Goal: Task Accomplishment & Management: Use online tool/utility

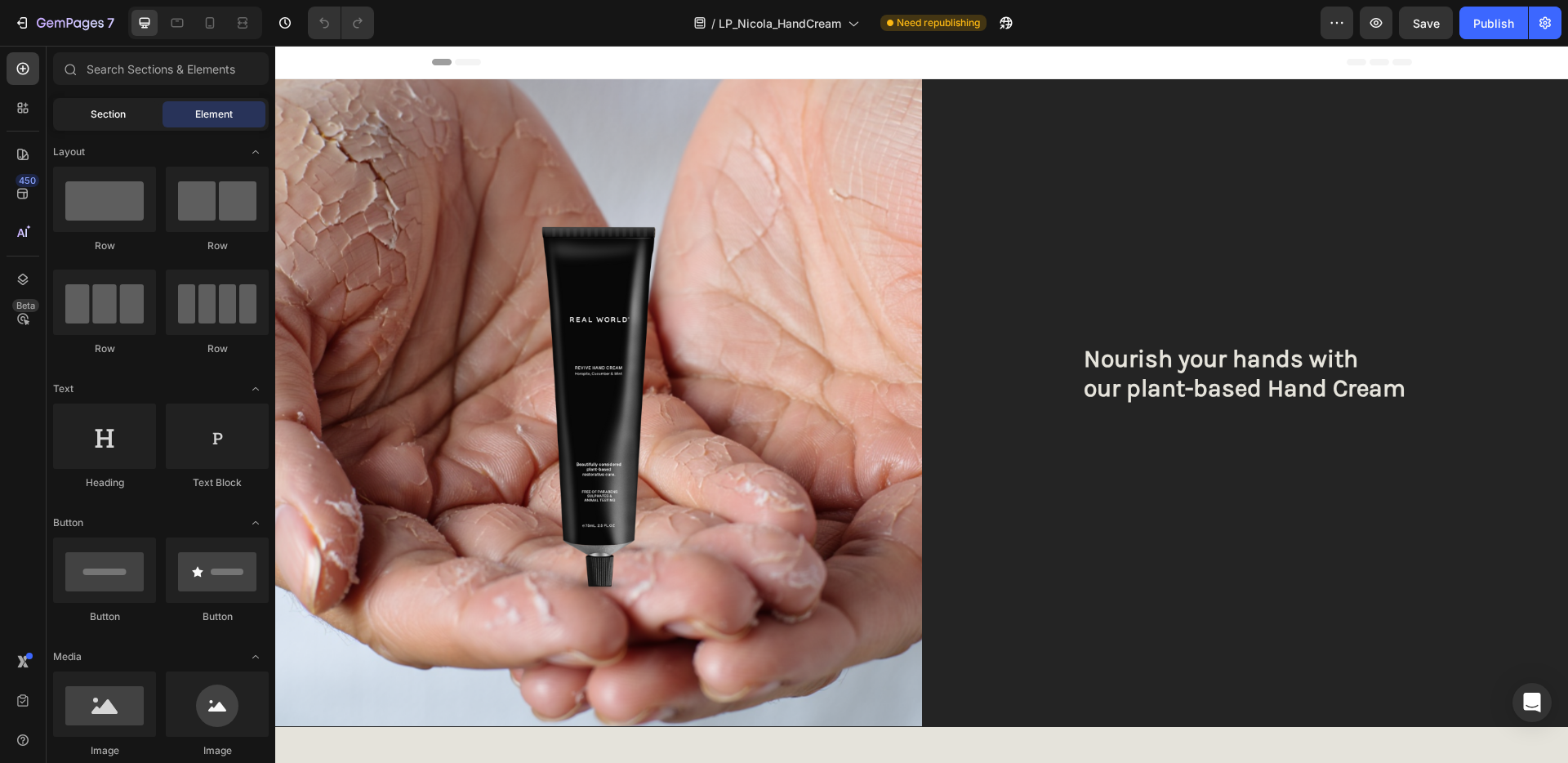
click at [112, 111] on span "Section" at bounding box center [108, 114] width 35 height 15
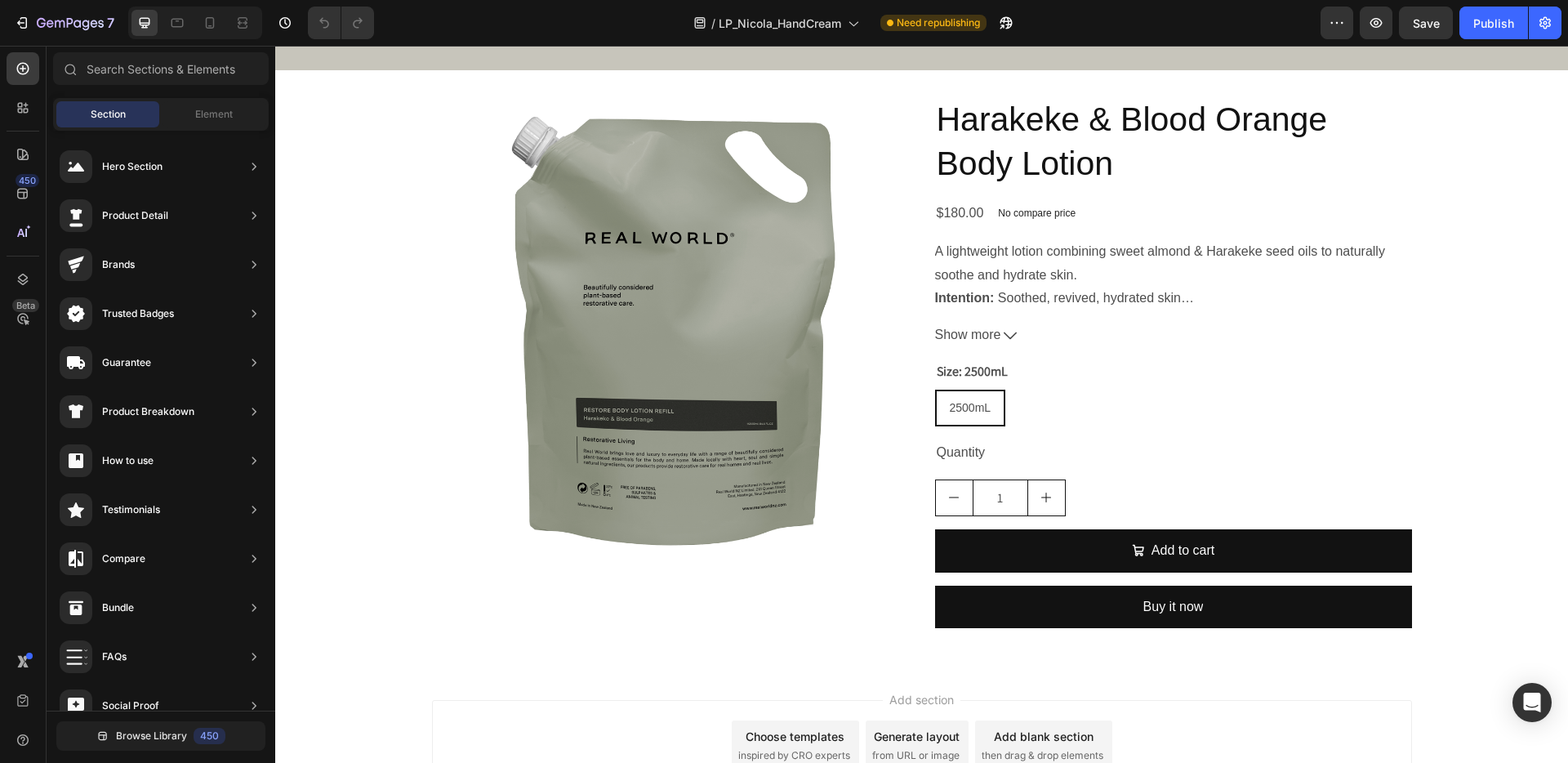
scroll to position [4626, 0]
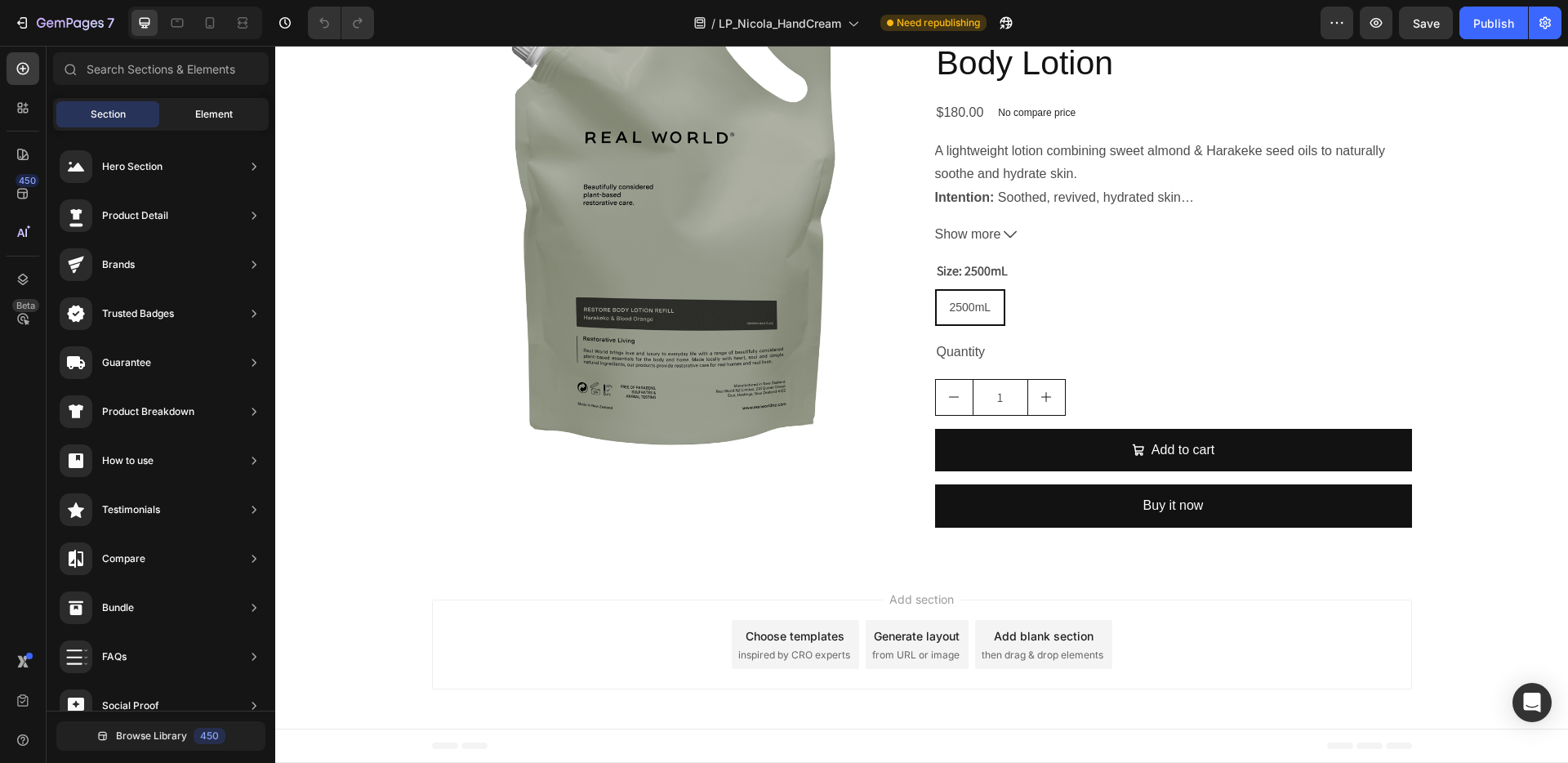
click at [213, 102] on div "Element" at bounding box center [213, 114] width 103 height 26
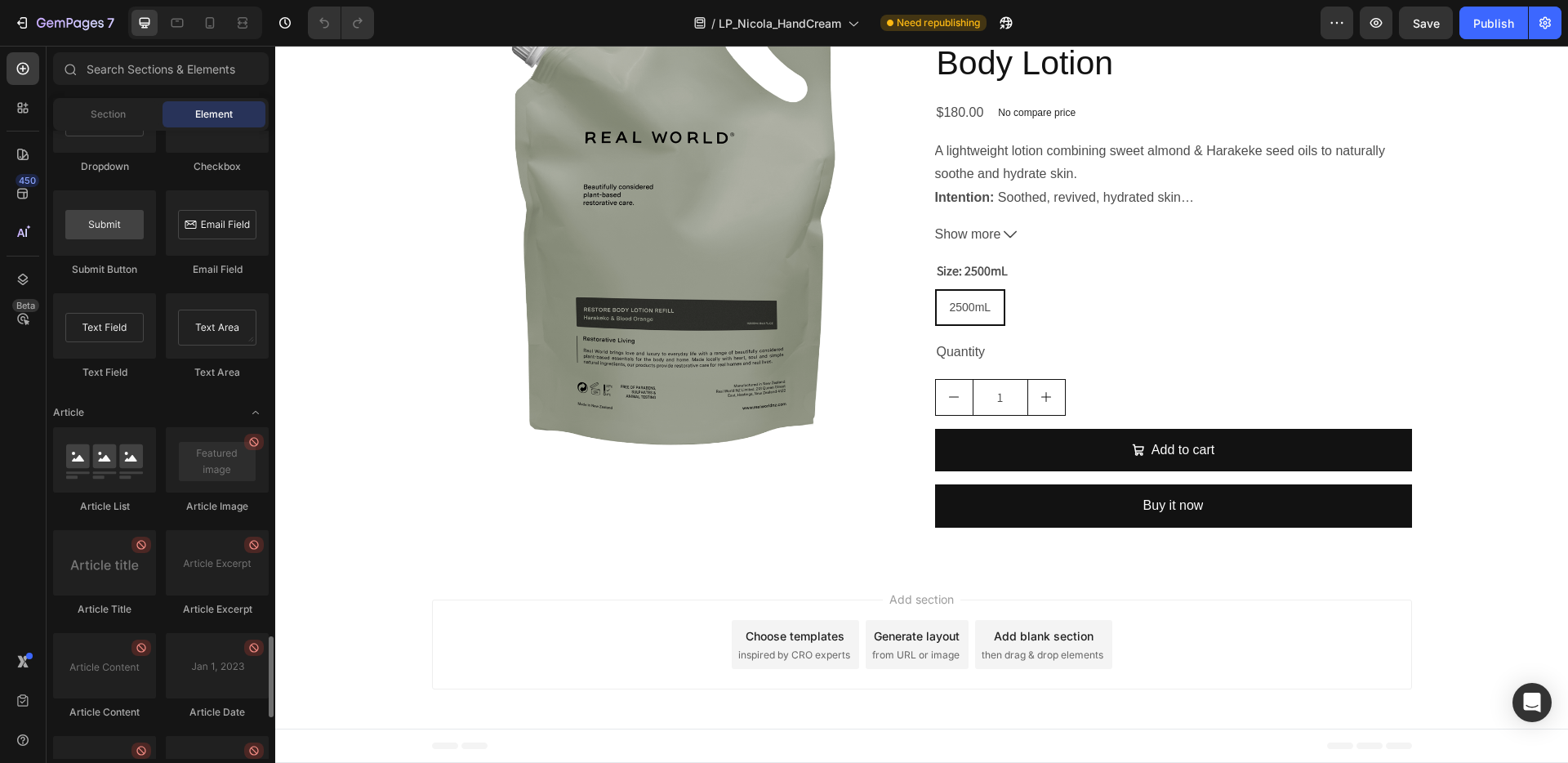
scroll to position [4213, 0]
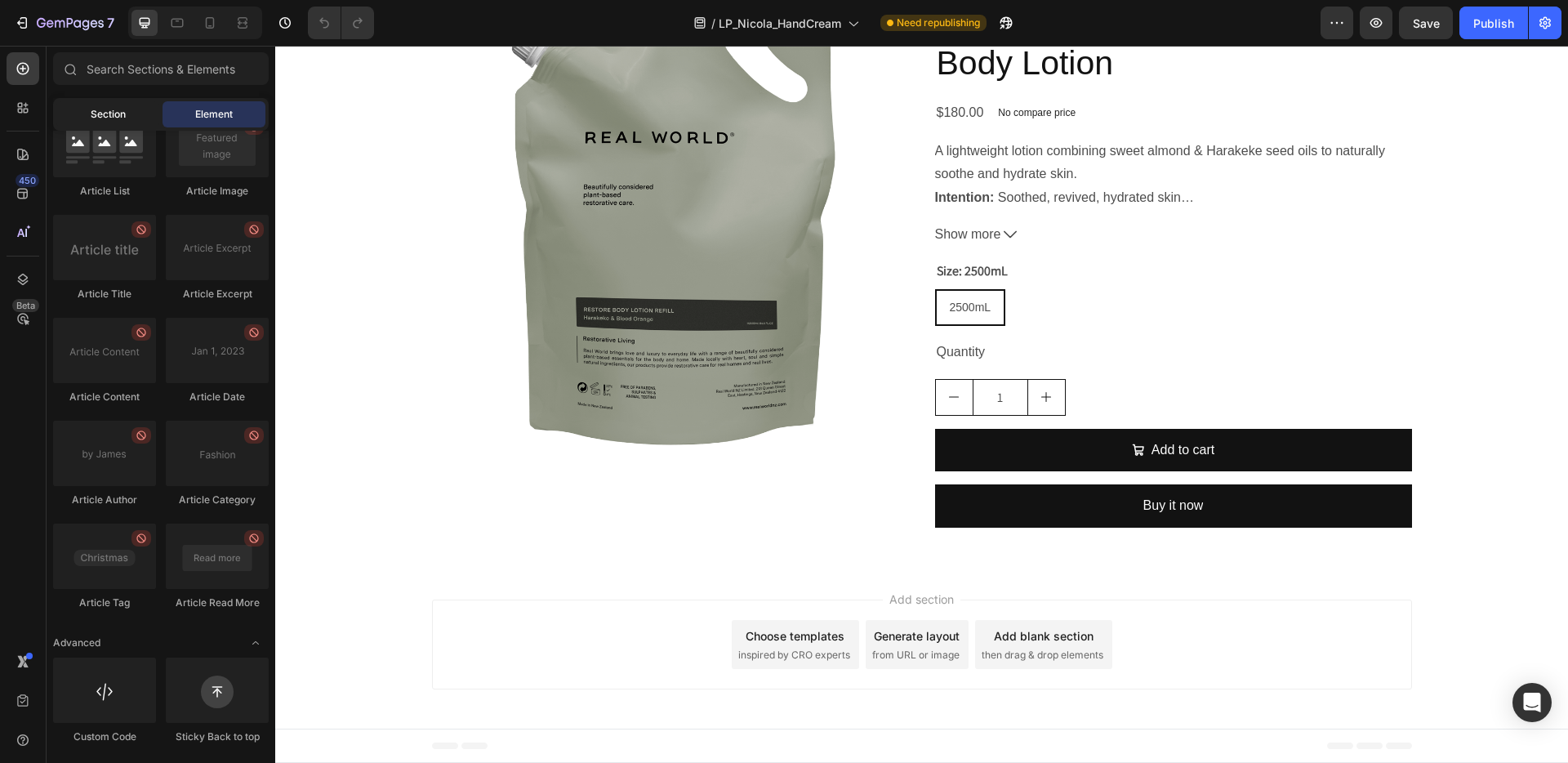
click at [105, 116] on span "Section" at bounding box center [108, 114] width 35 height 15
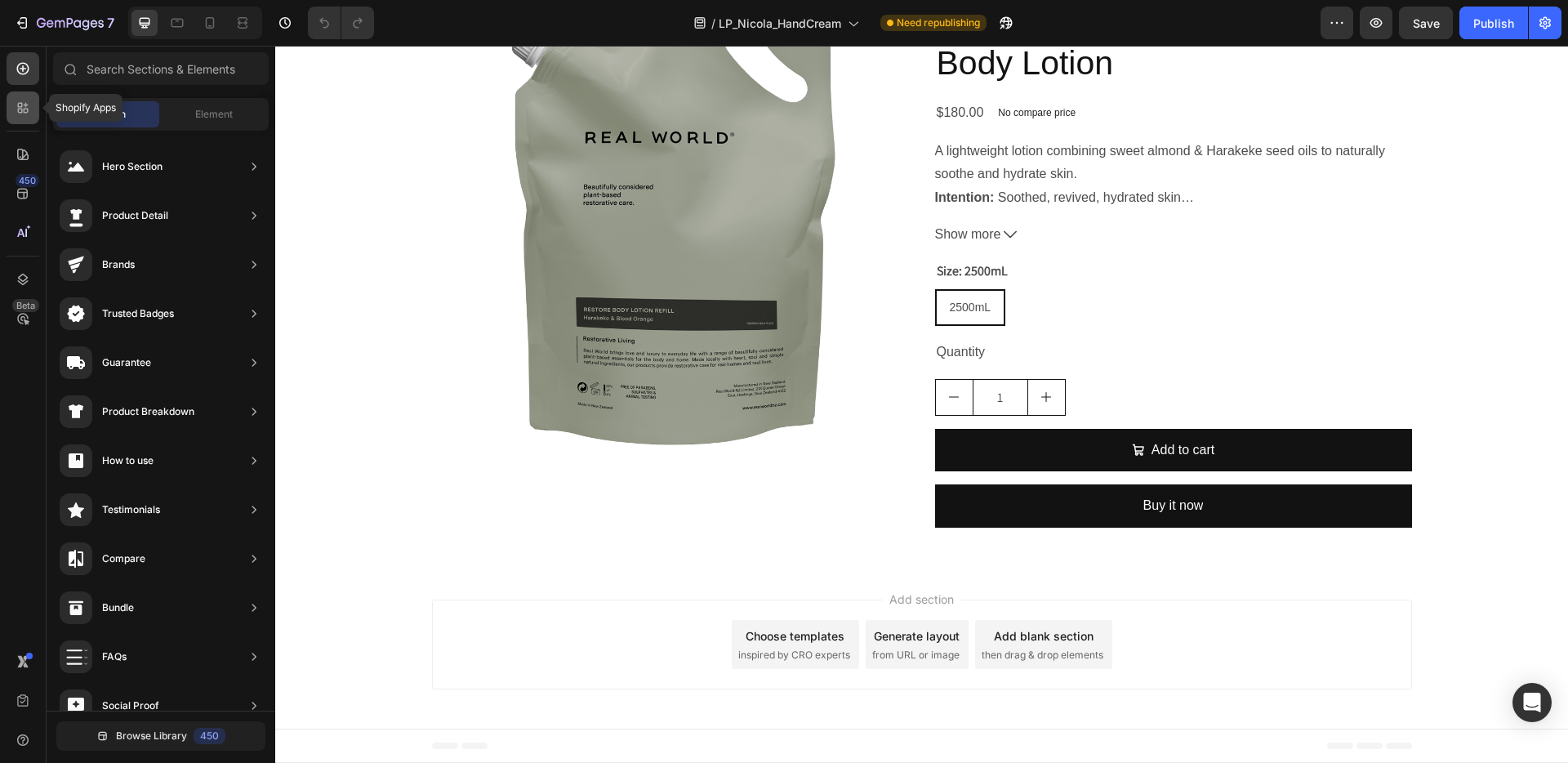
click at [16, 105] on icon at bounding box center [22, 107] width 16 height 16
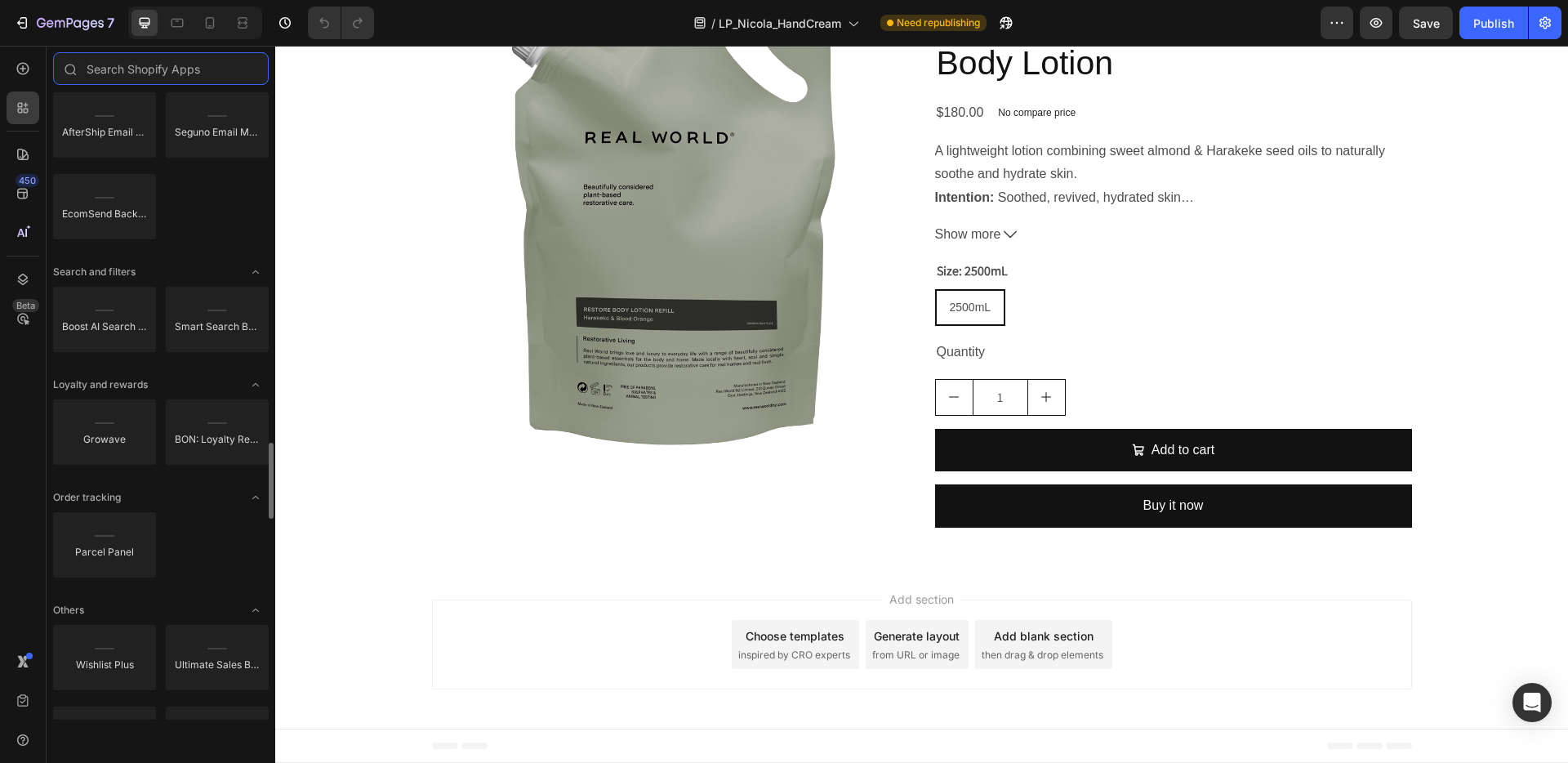
scroll to position [2043, 0]
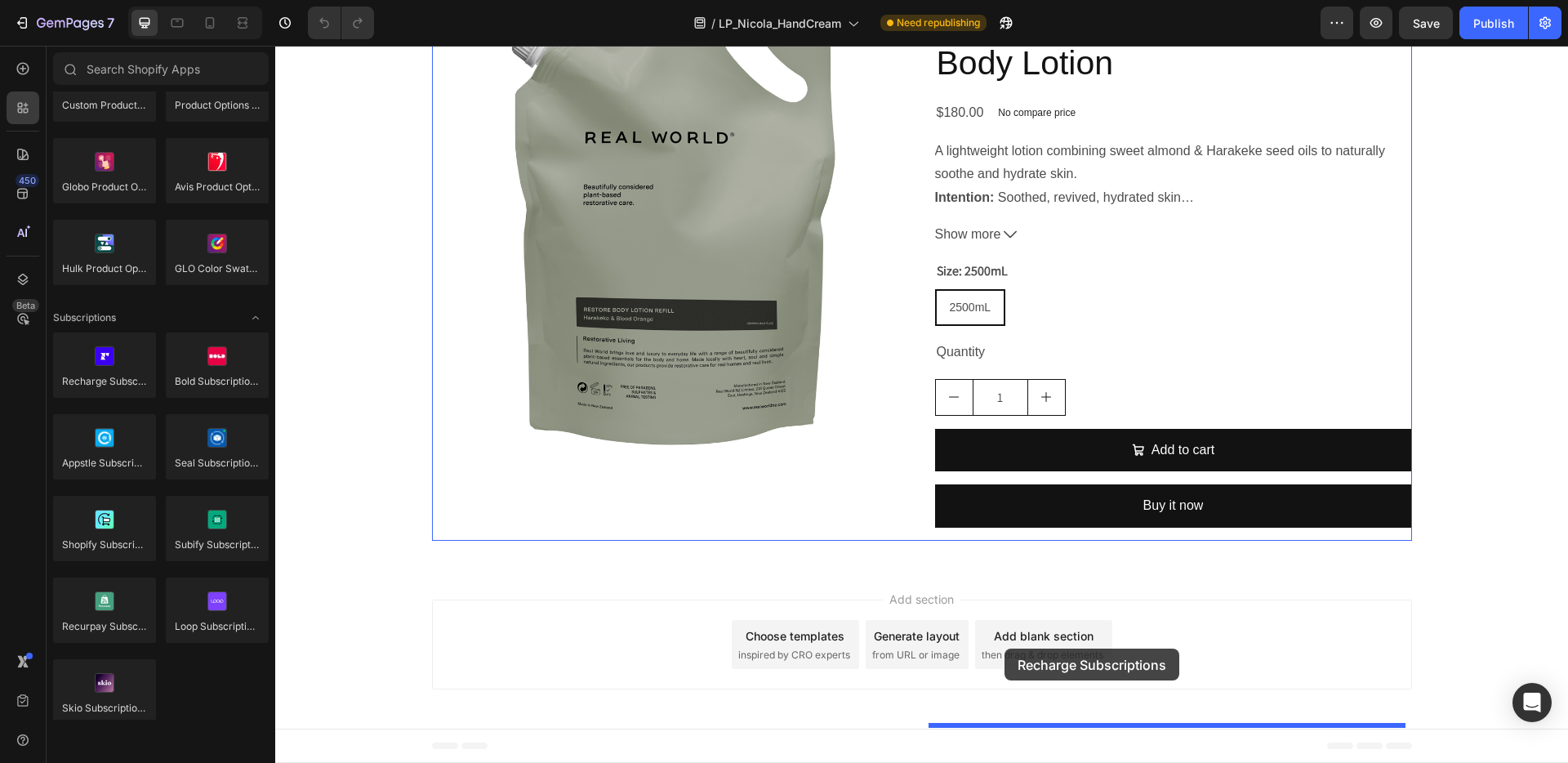
drag, startPoint x: 381, startPoint y: 408, endPoint x: 1005, endPoint y: 649, distance: 668.9
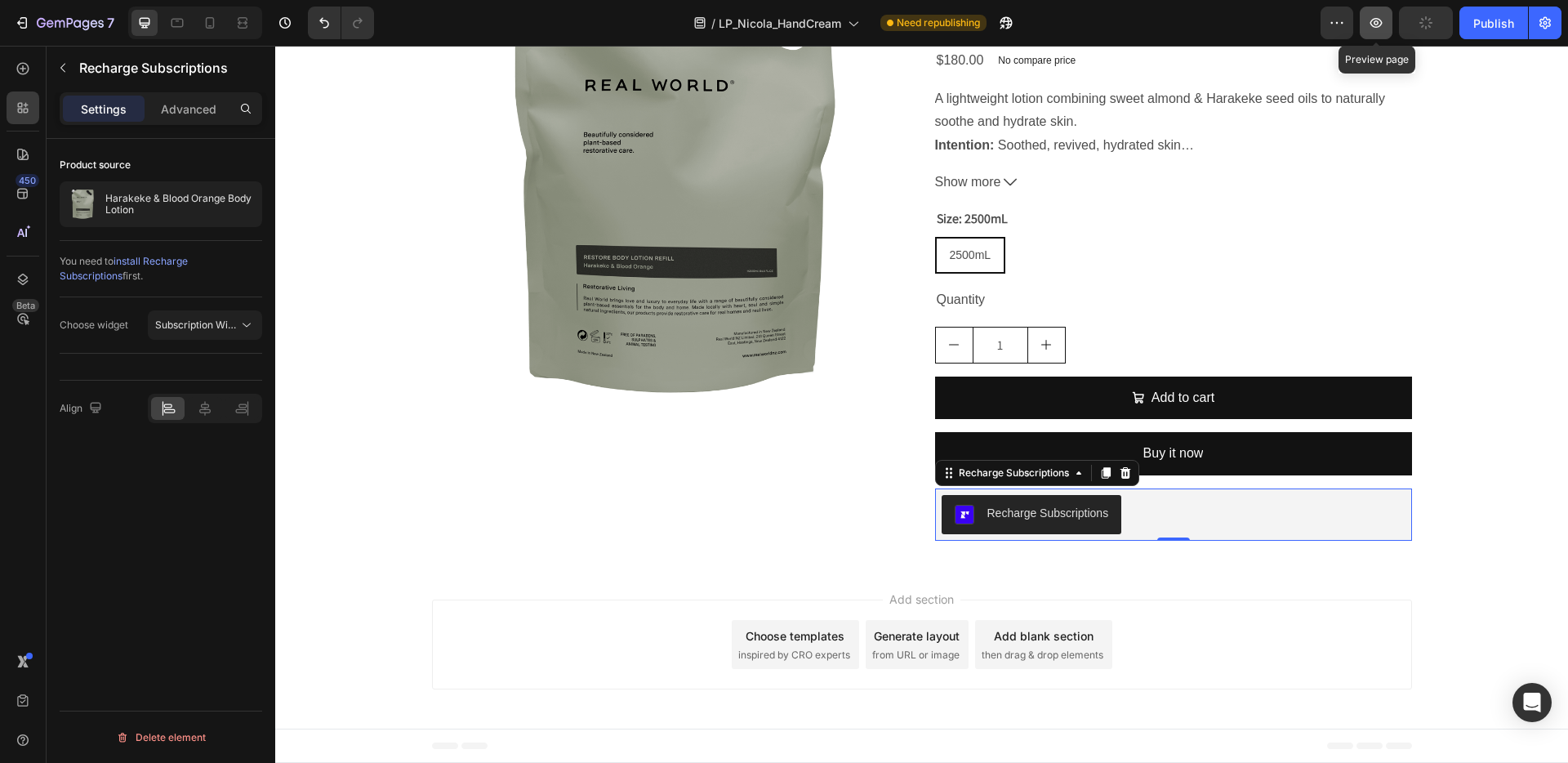
click at [1368, 22] on icon "button" at bounding box center [1376, 22] width 16 height 16
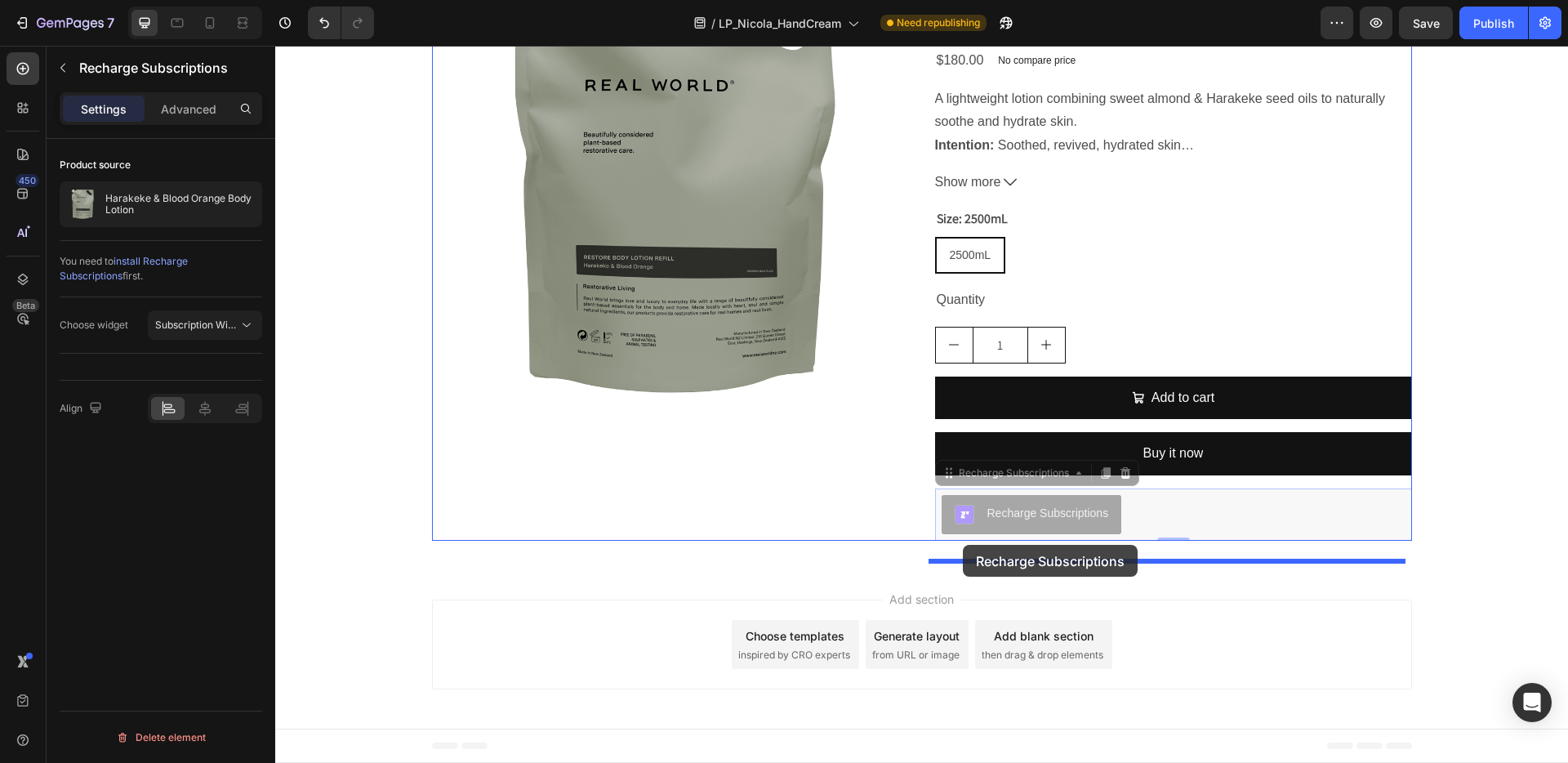
drag, startPoint x: 994, startPoint y: 696, endPoint x: 963, endPoint y: 545, distance: 154.1
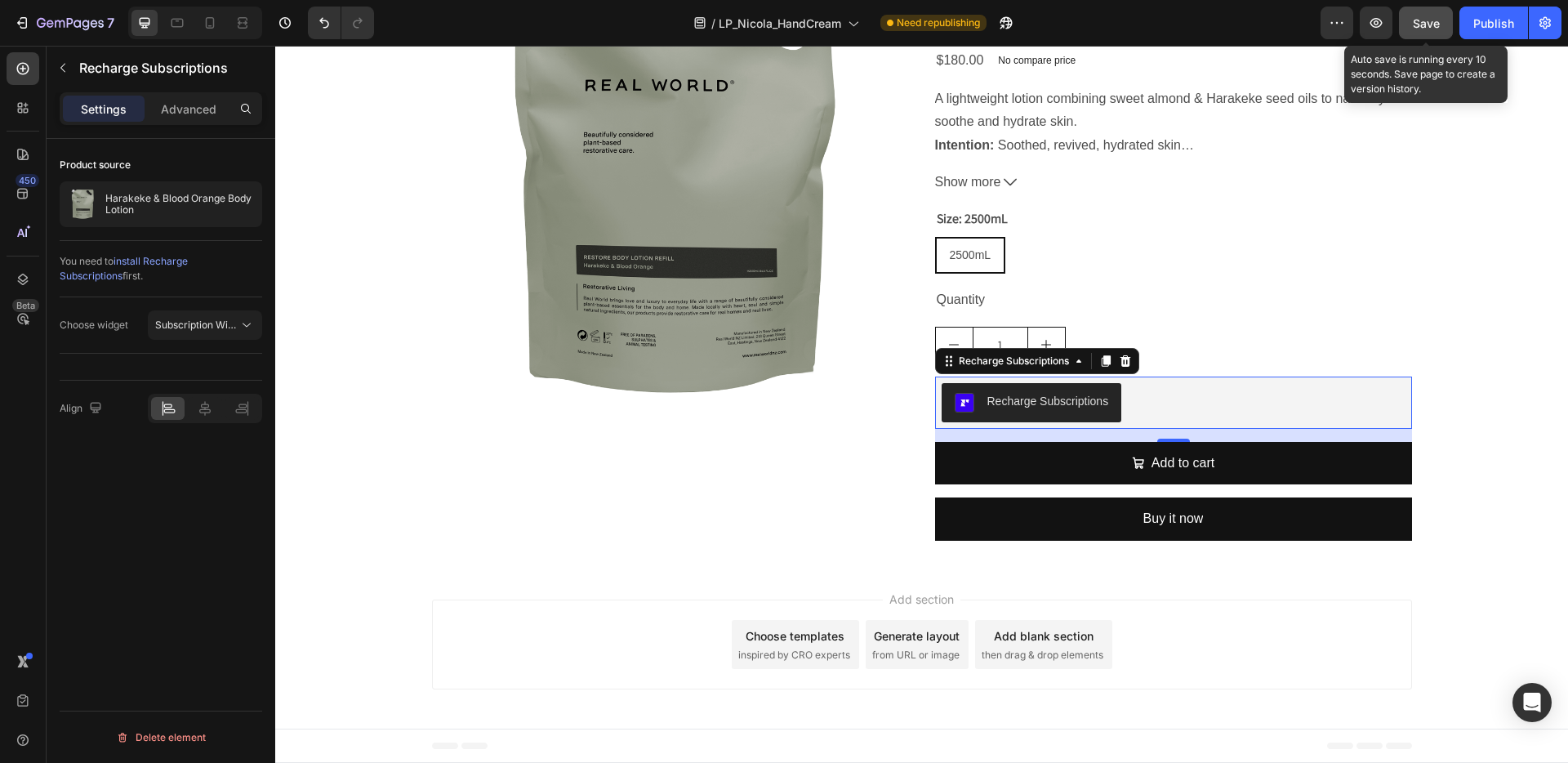
click at [1425, 23] on span "Save" at bounding box center [1426, 23] width 27 height 14
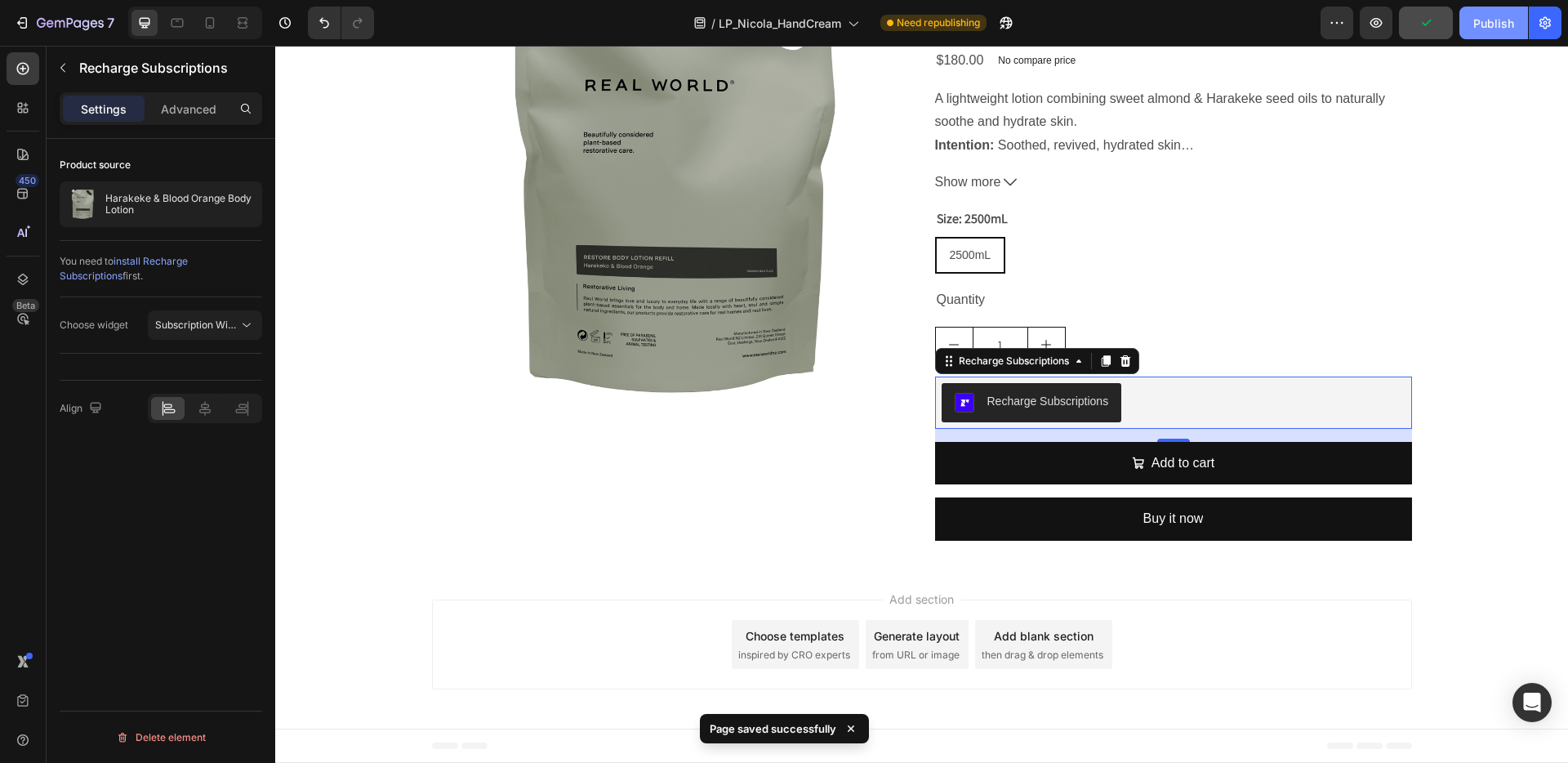
click at [1490, 23] on div "Publish" at bounding box center [1494, 23] width 41 height 17
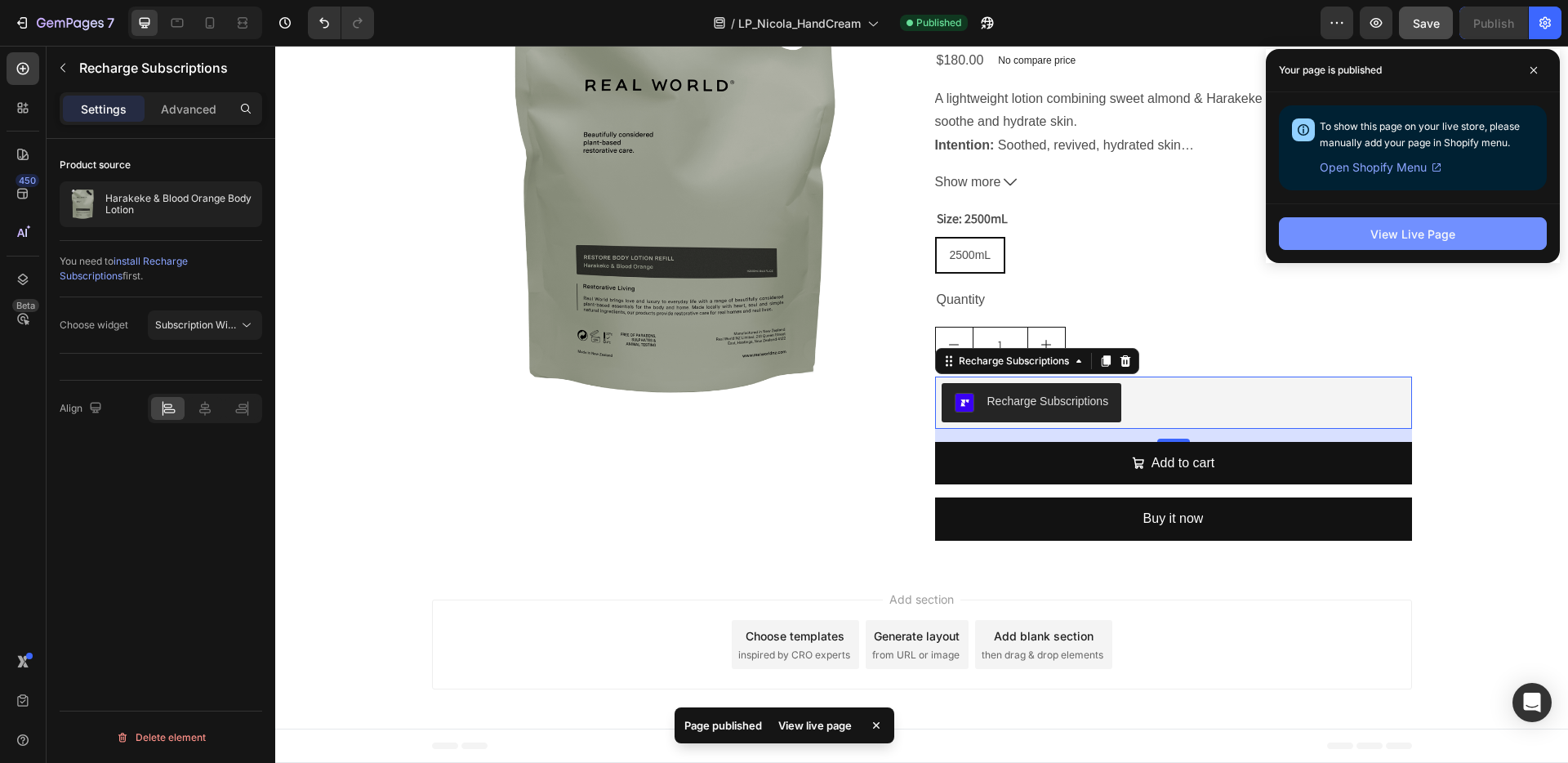
click at [1375, 235] on div "View Live Page" at bounding box center [1412, 234] width 85 height 17
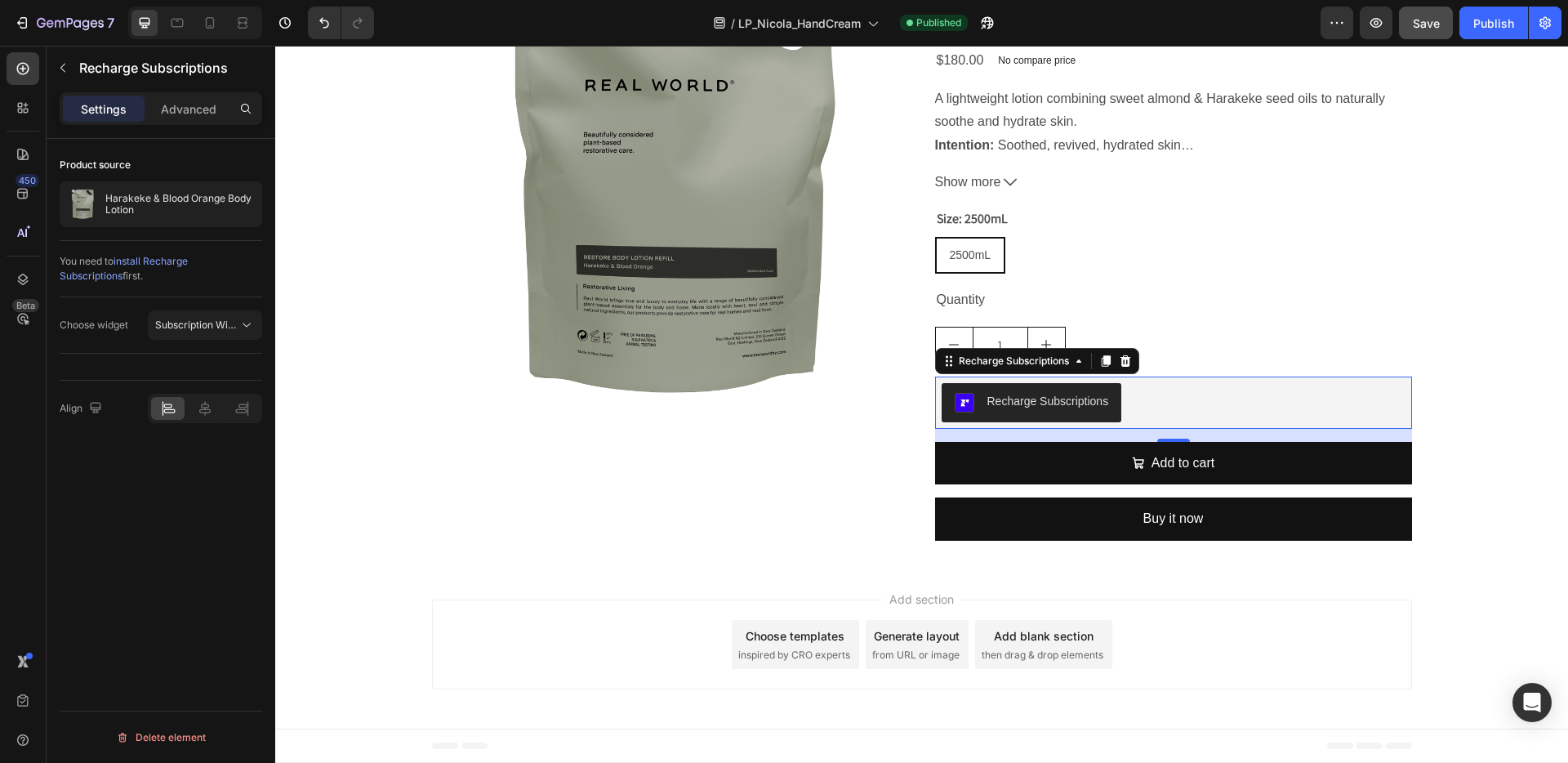
click at [1016, 410] on div "Recharge Subscriptions" at bounding box center [1048, 402] width 122 height 17
click at [962, 412] on img "Recharge Subscriptions" at bounding box center [964, 403] width 20 height 20
click at [245, 321] on icon at bounding box center [246, 325] width 16 height 16
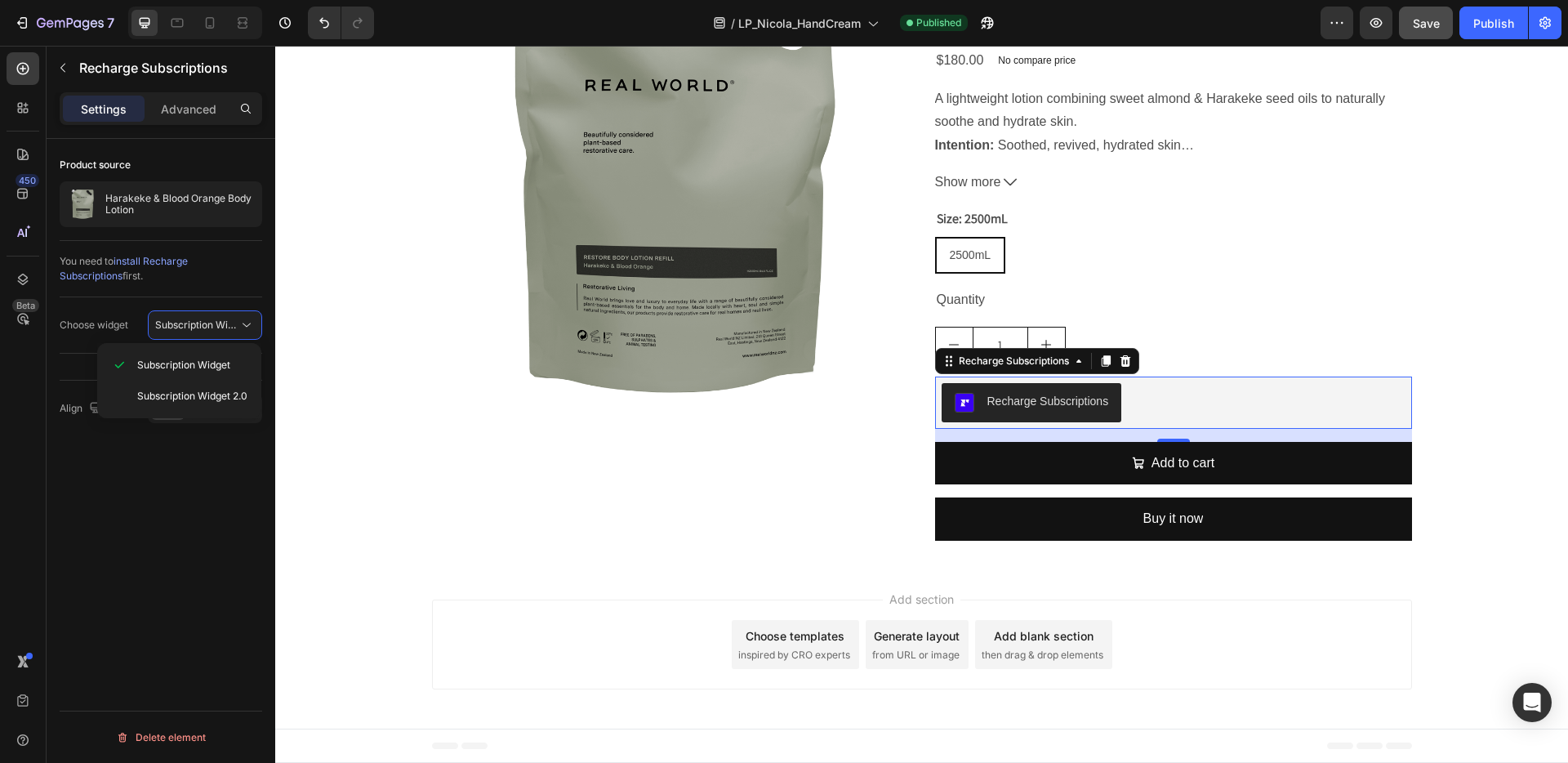
click at [187, 261] on span "install Recharge Subscriptions" at bounding box center [124, 268] width 128 height 27
click at [247, 320] on icon at bounding box center [246, 325] width 16 height 16
click at [181, 390] on span "Subscription Widget 2.0" at bounding box center [193, 396] width 111 height 15
click at [193, 104] on p "Advanced" at bounding box center [188, 109] width 55 height 17
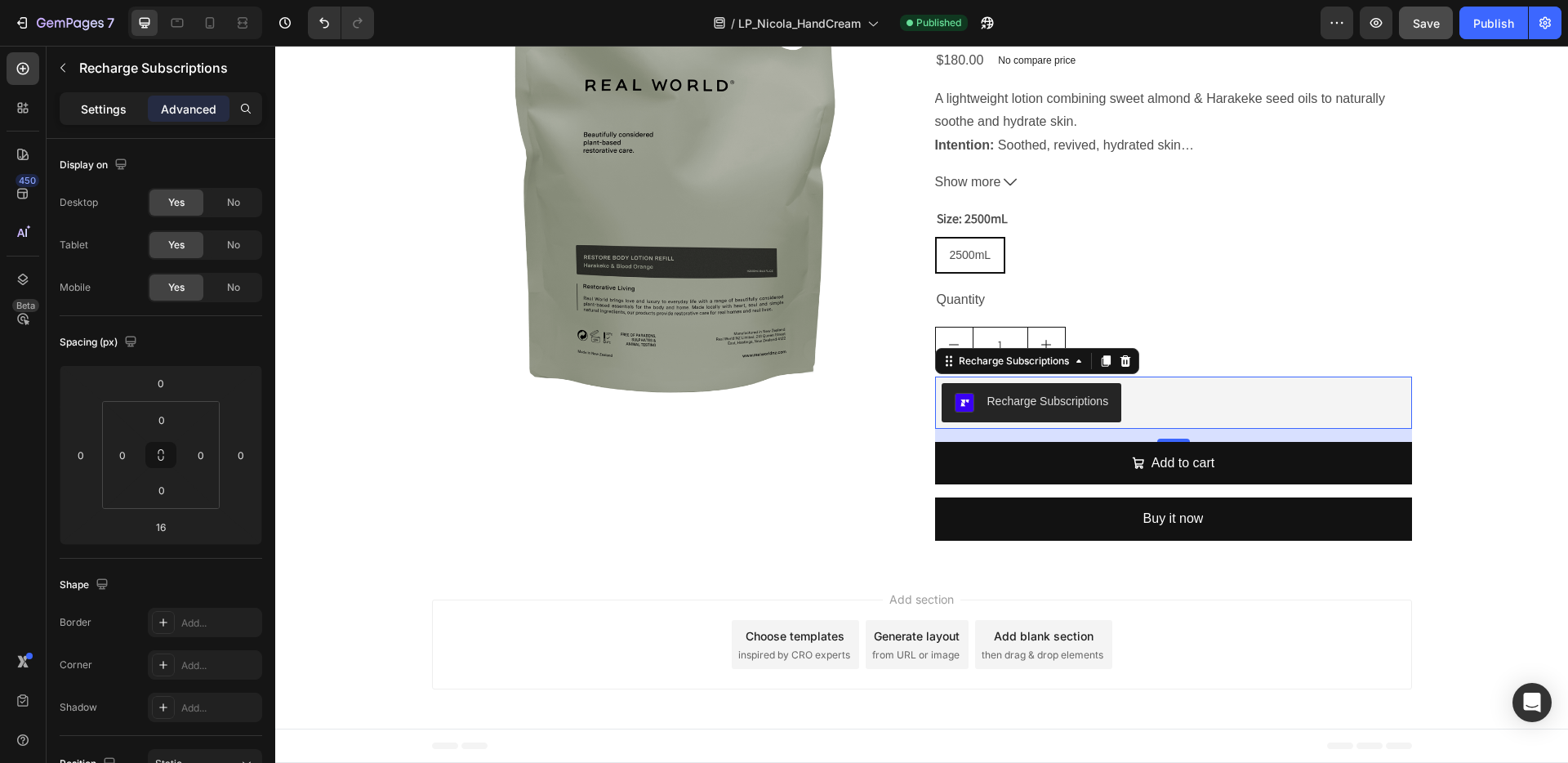
click at [113, 110] on p "Settings" at bounding box center [104, 109] width 46 height 17
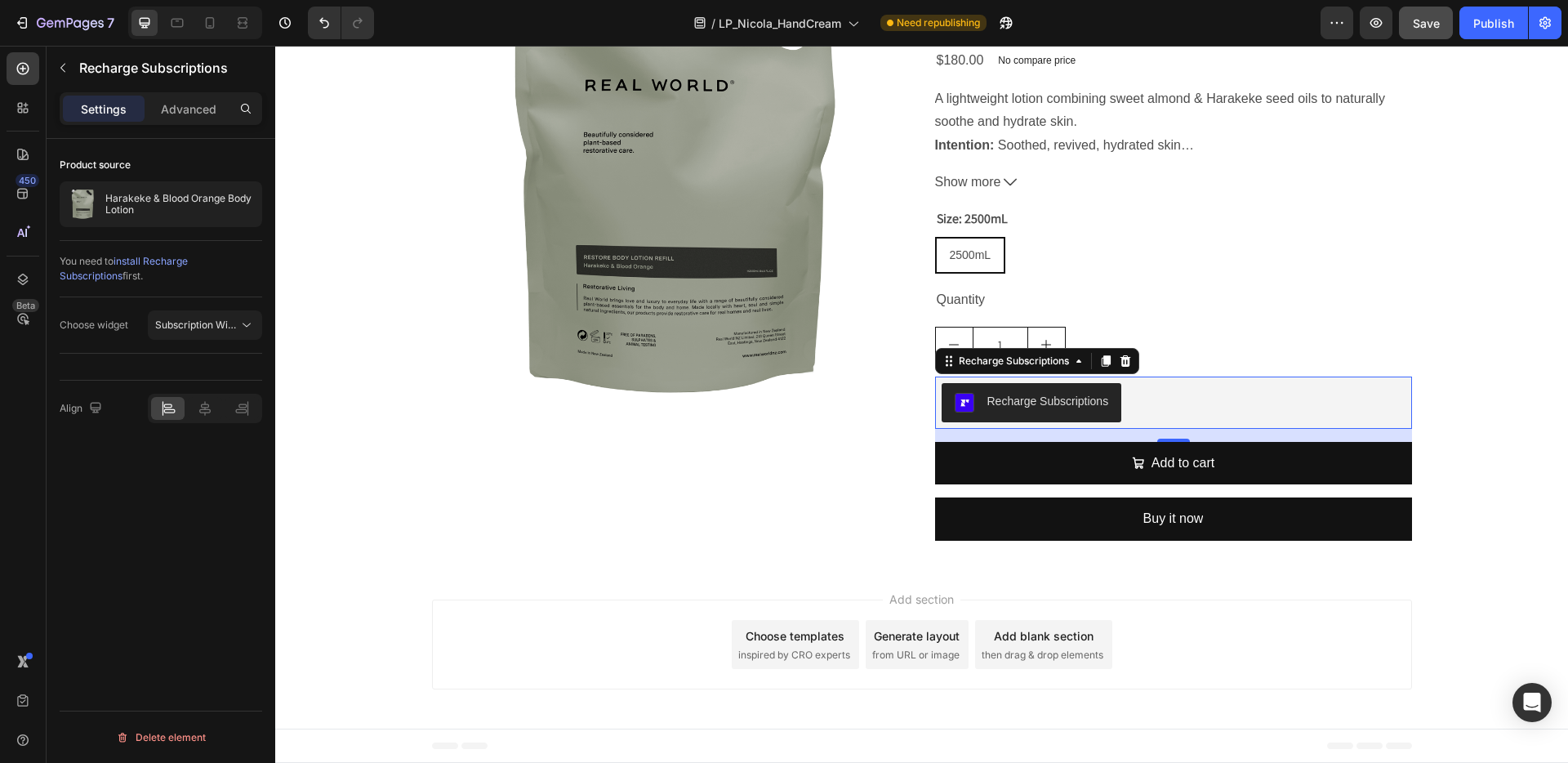
click at [992, 410] on div "Recharge Subscriptions" at bounding box center [1048, 402] width 122 height 17
click at [249, 322] on icon at bounding box center [246, 325] width 16 height 16
click at [179, 486] on div "Product source Harakeke & Blood Orange Body Lotion You need to install Recharge…" at bounding box center [161, 474] width 229 height 671
click at [1414, 22] on span "Save" at bounding box center [1426, 23] width 27 height 14
click at [1491, 21] on div "Publish" at bounding box center [1494, 23] width 41 height 17
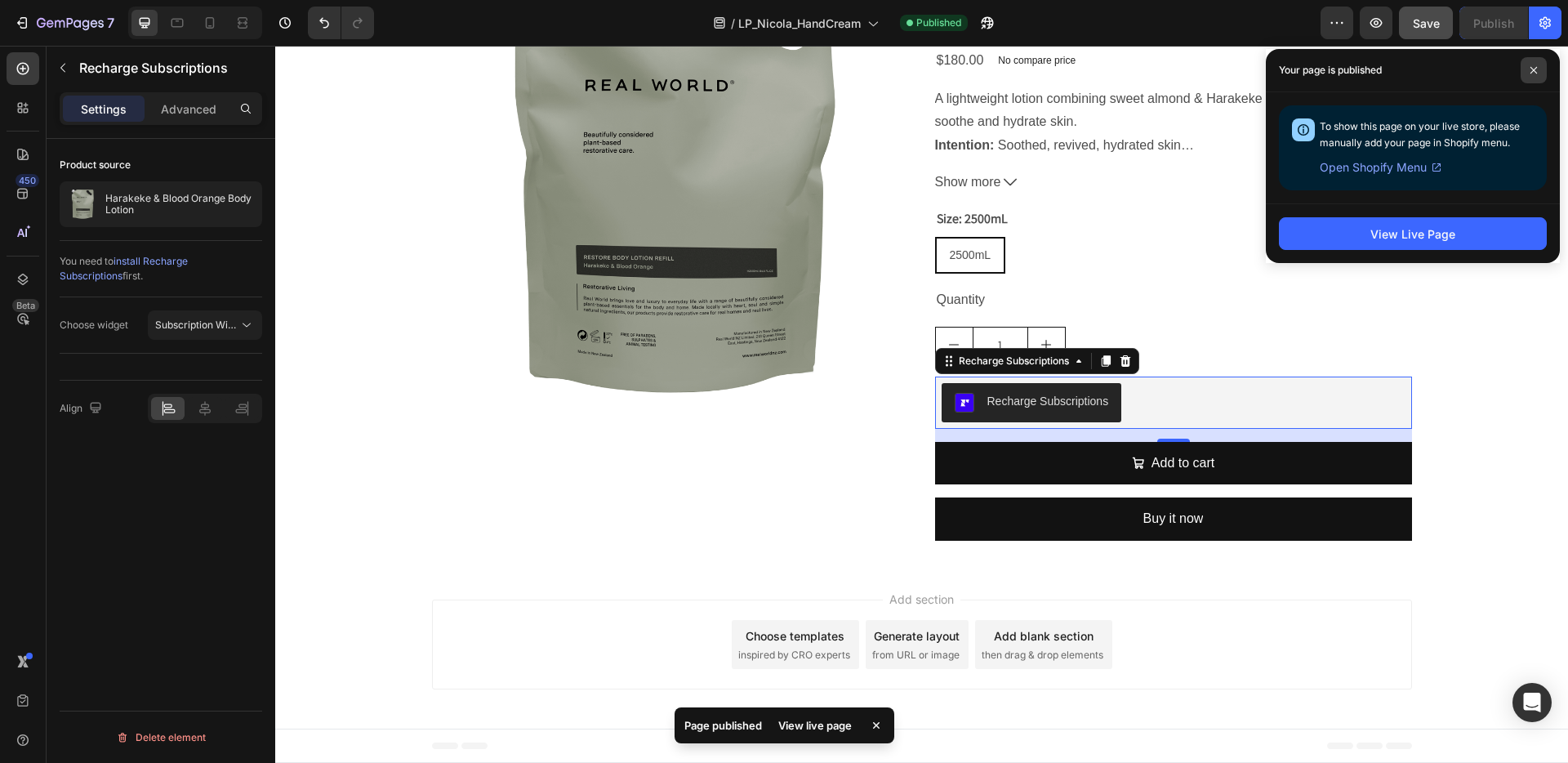
click at [1533, 67] on icon at bounding box center [1533, 70] width 8 height 8
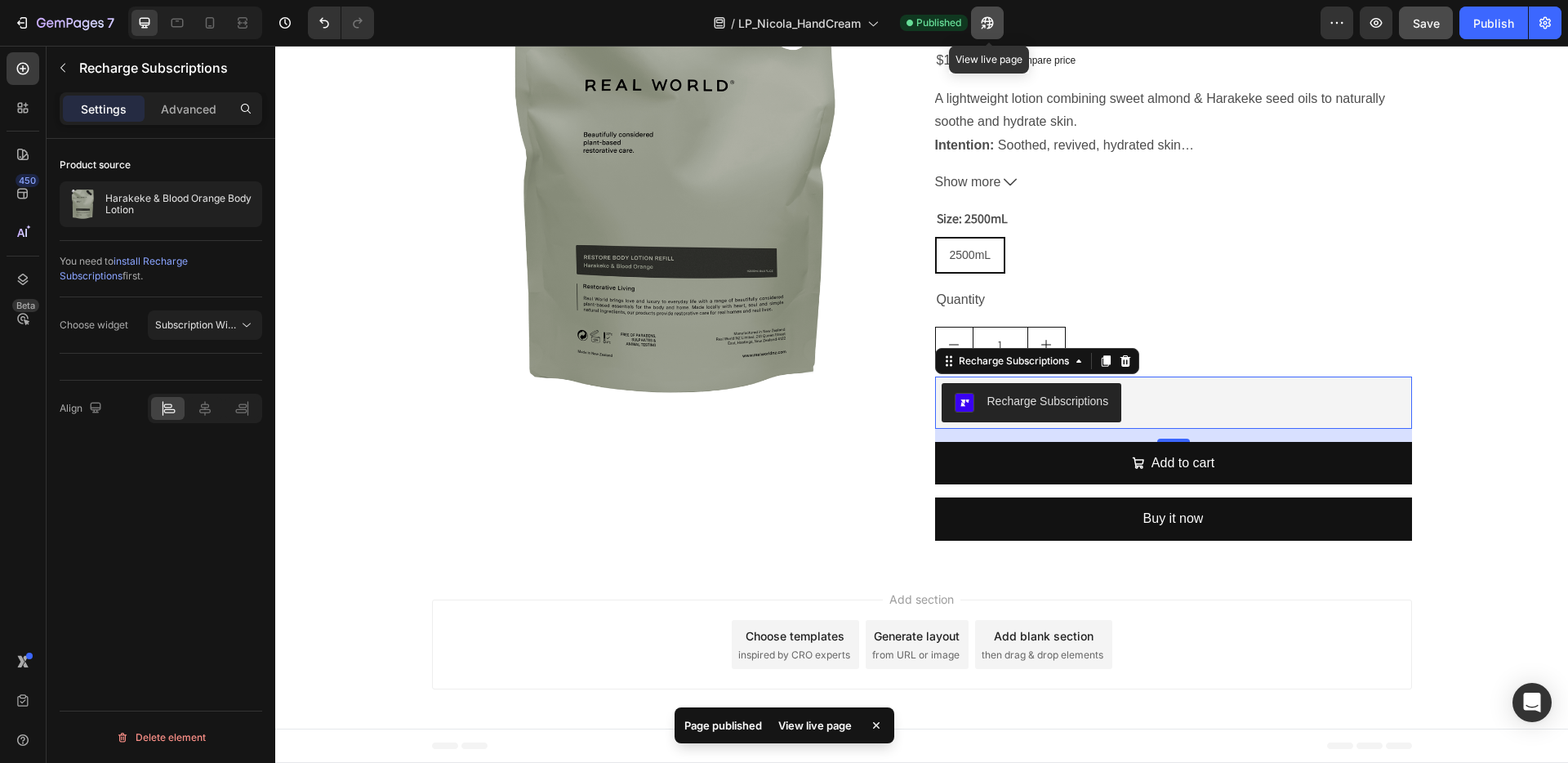
click at [989, 18] on icon "button" at bounding box center [987, 22] width 16 height 16
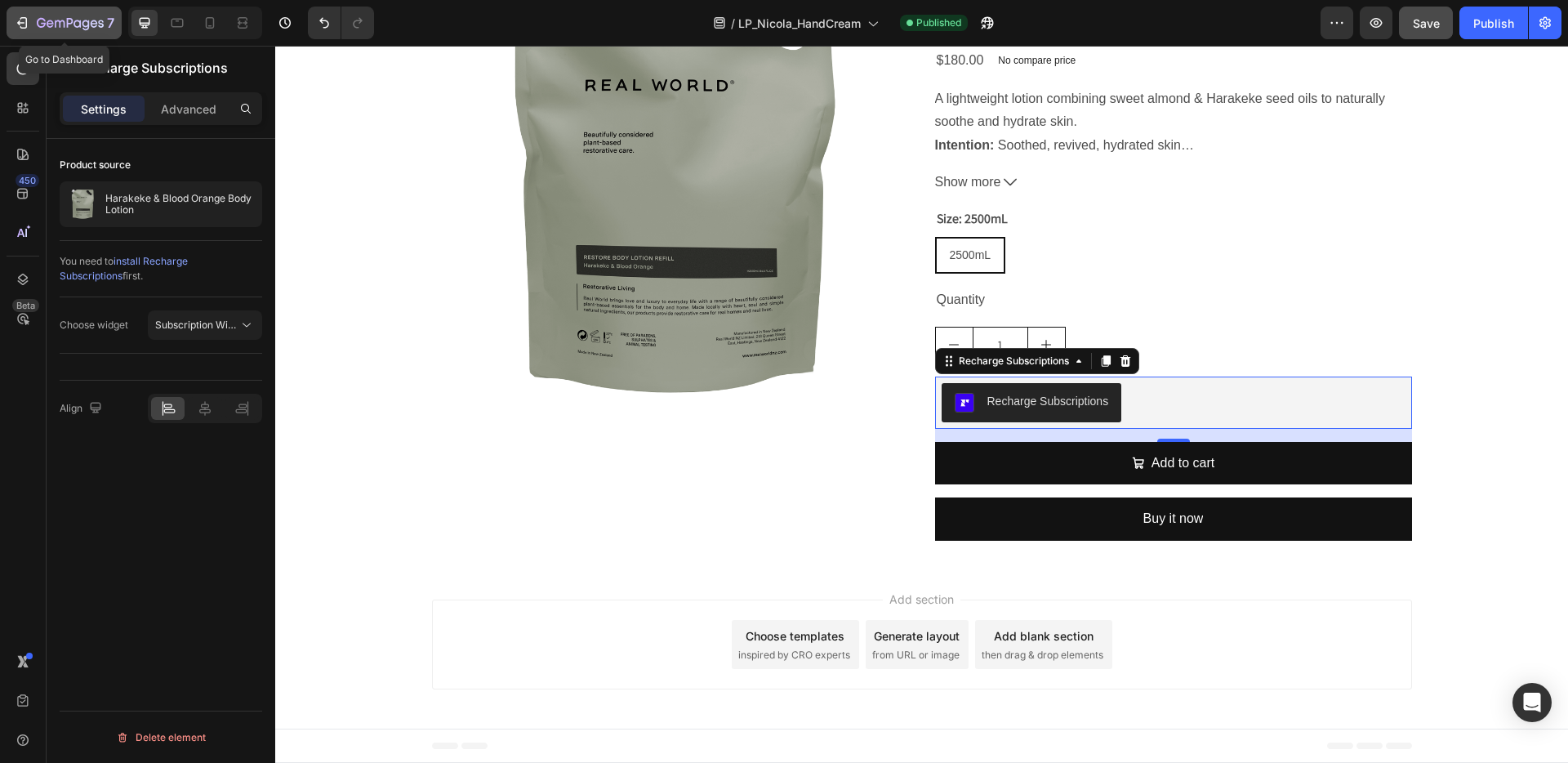
click at [54, 22] on icon "button" at bounding box center [59, 24] width 10 height 8
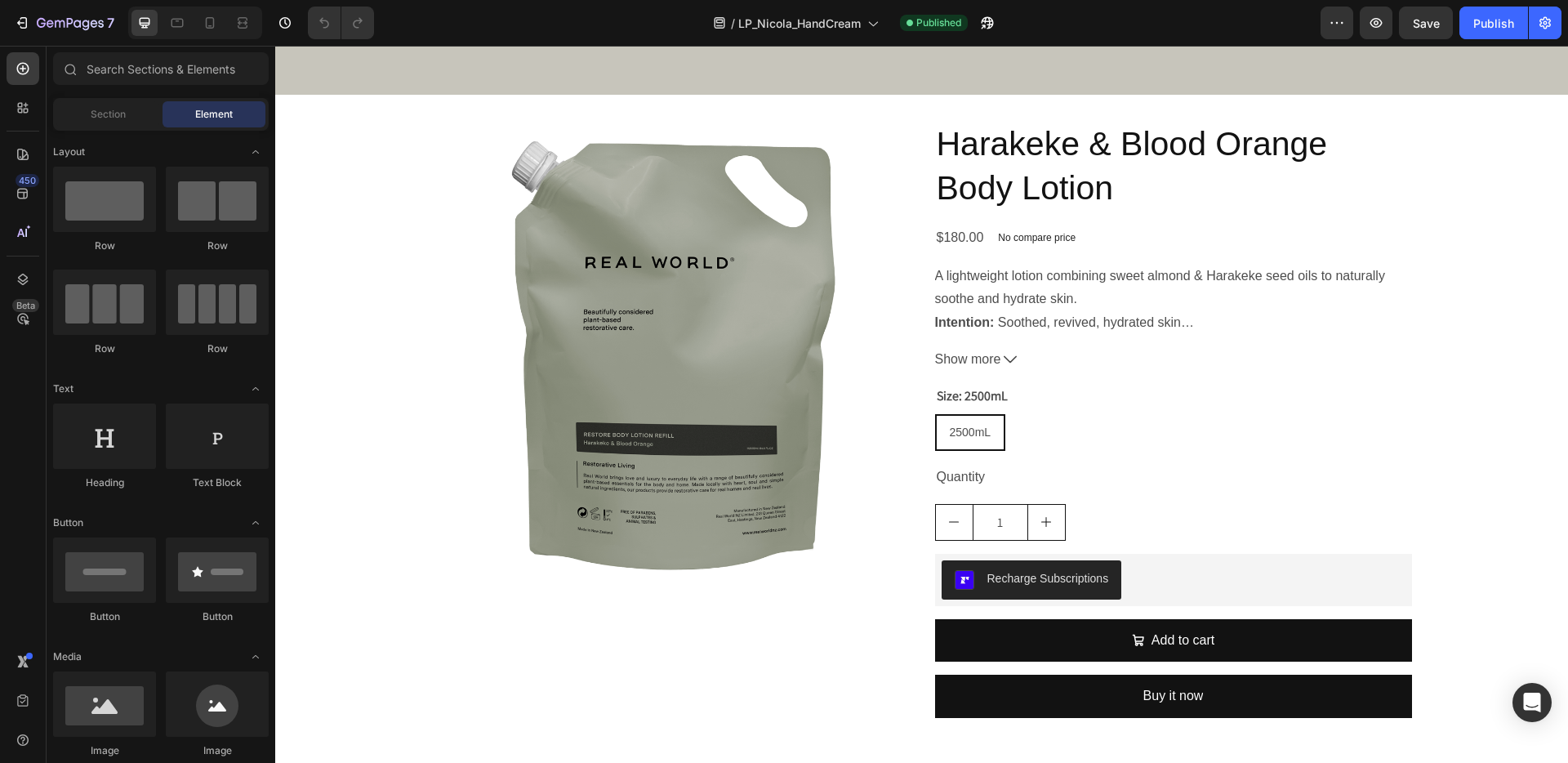
scroll to position [4784, 0]
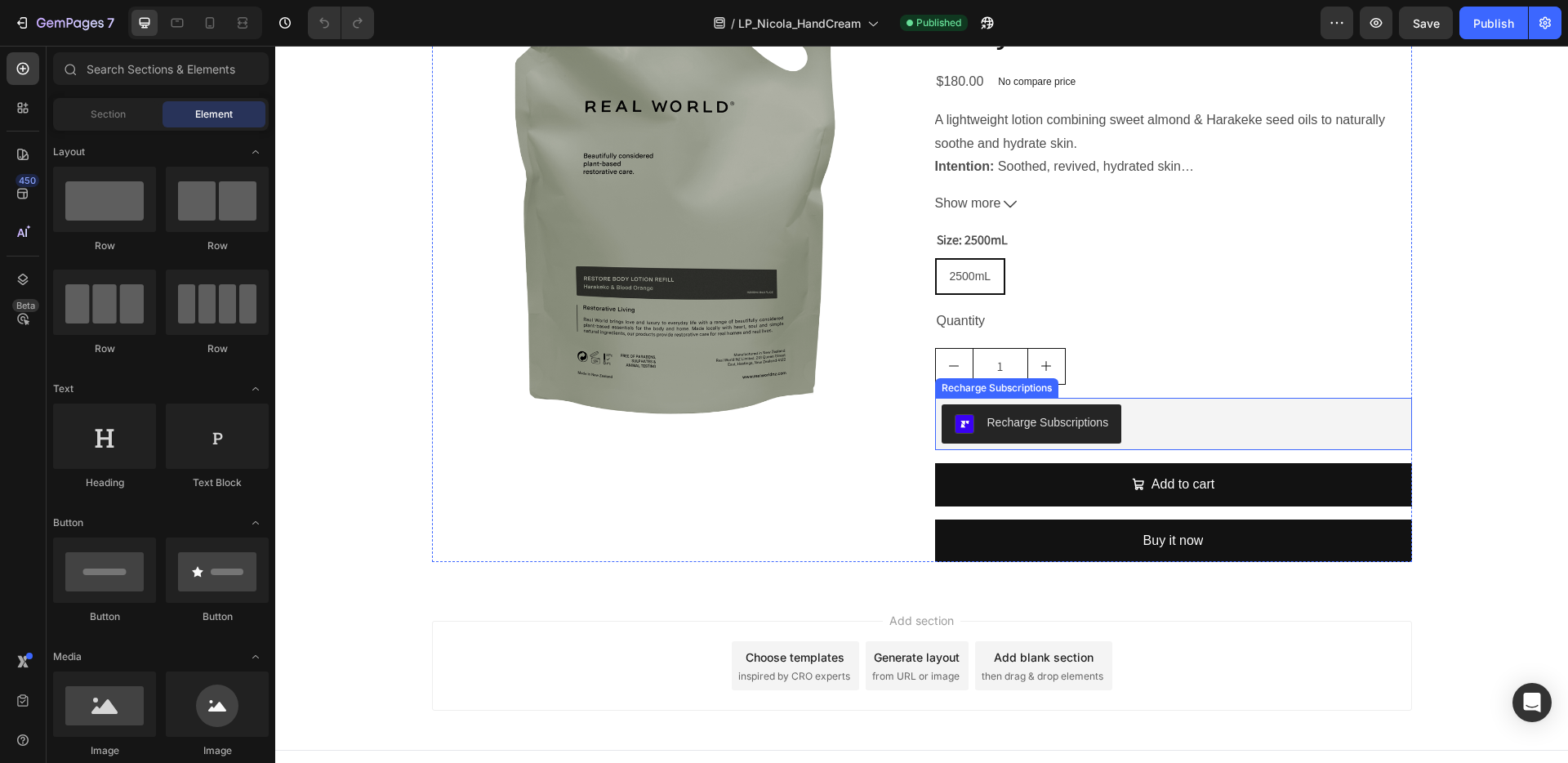
click at [1057, 427] on div "Recharge Subscriptions" at bounding box center [1048, 423] width 122 height 17
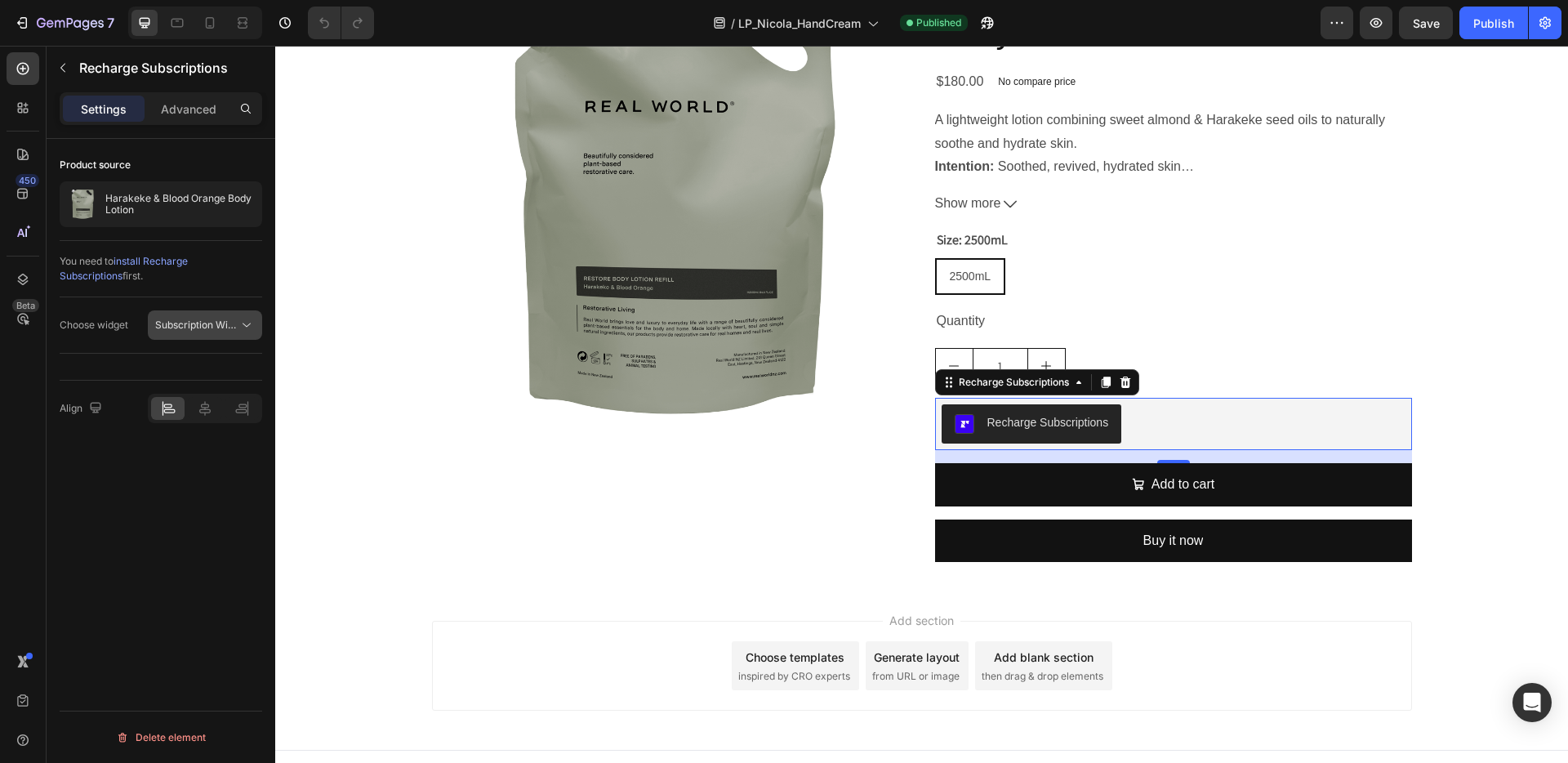
click at [236, 328] on span "Subscription Widget 2.0" at bounding box center [211, 325] width 111 height 12
click at [200, 363] on span "Subscription Widget" at bounding box center [184, 365] width 93 height 15
click at [196, 109] on p "Advanced" at bounding box center [188, 109] width 55 height 17
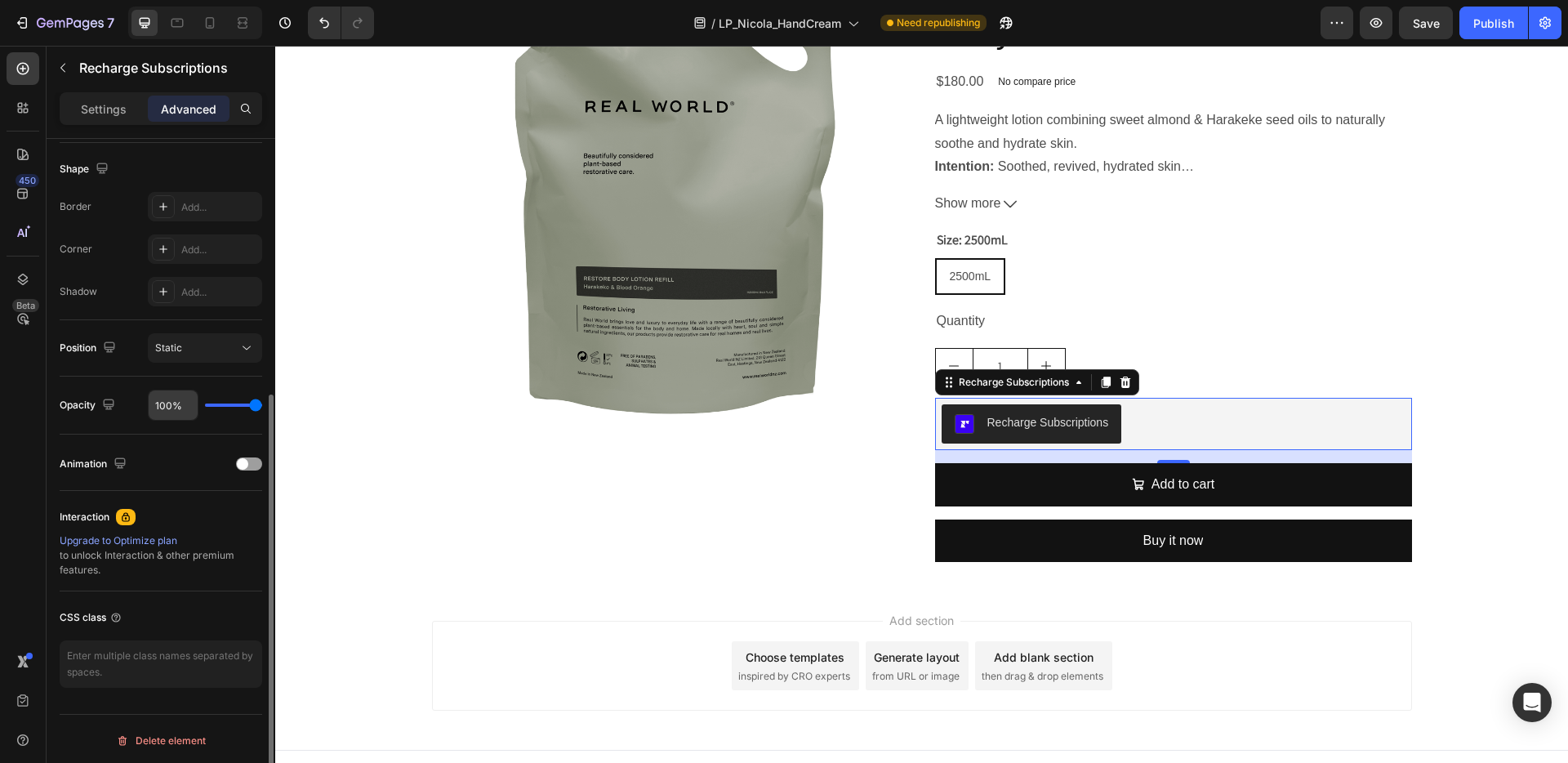
scroll to position [125, 0]
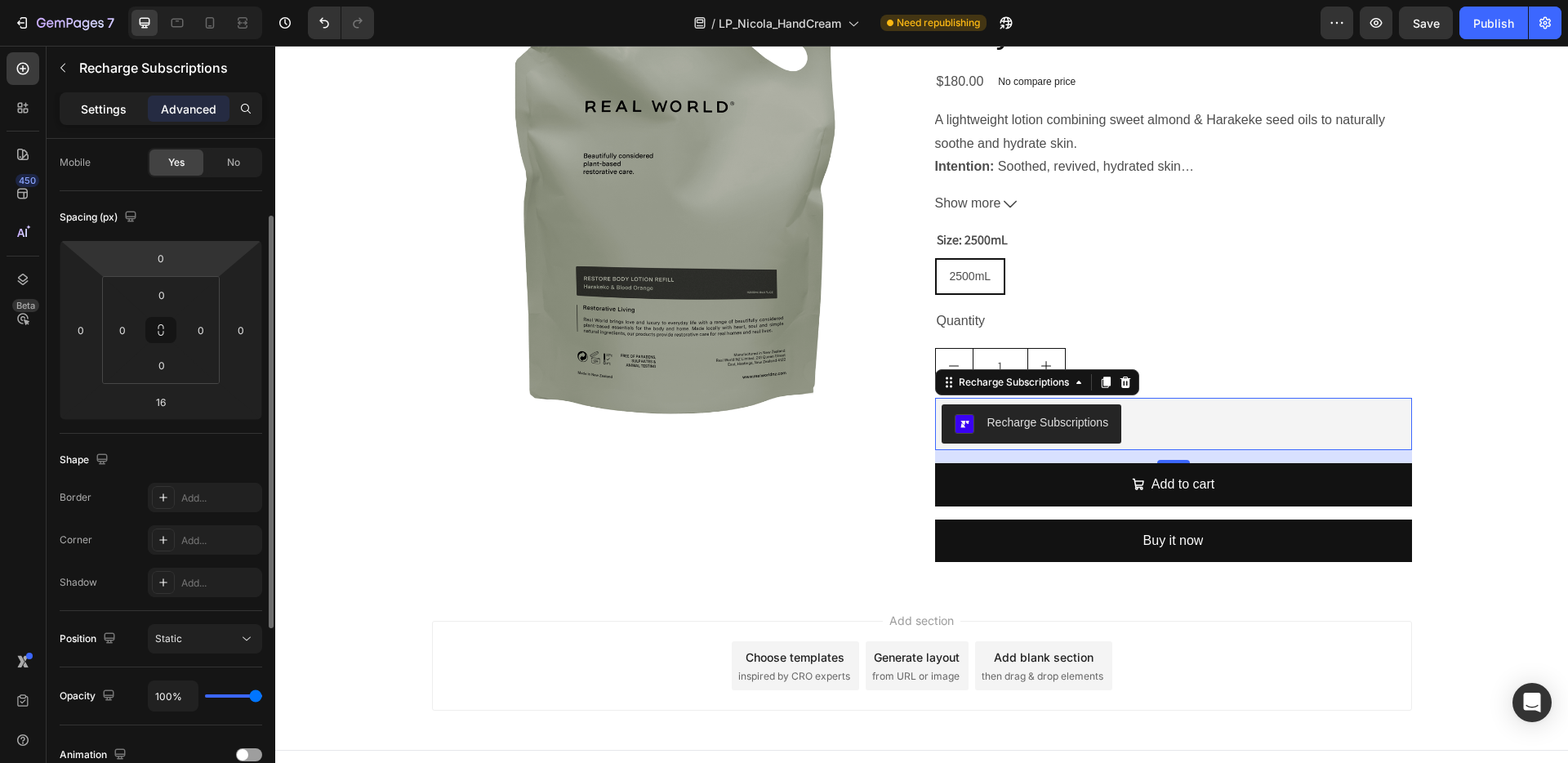
click at [98, 111] on p "Settings" at bounding box center [104, 109] width 46 height 17
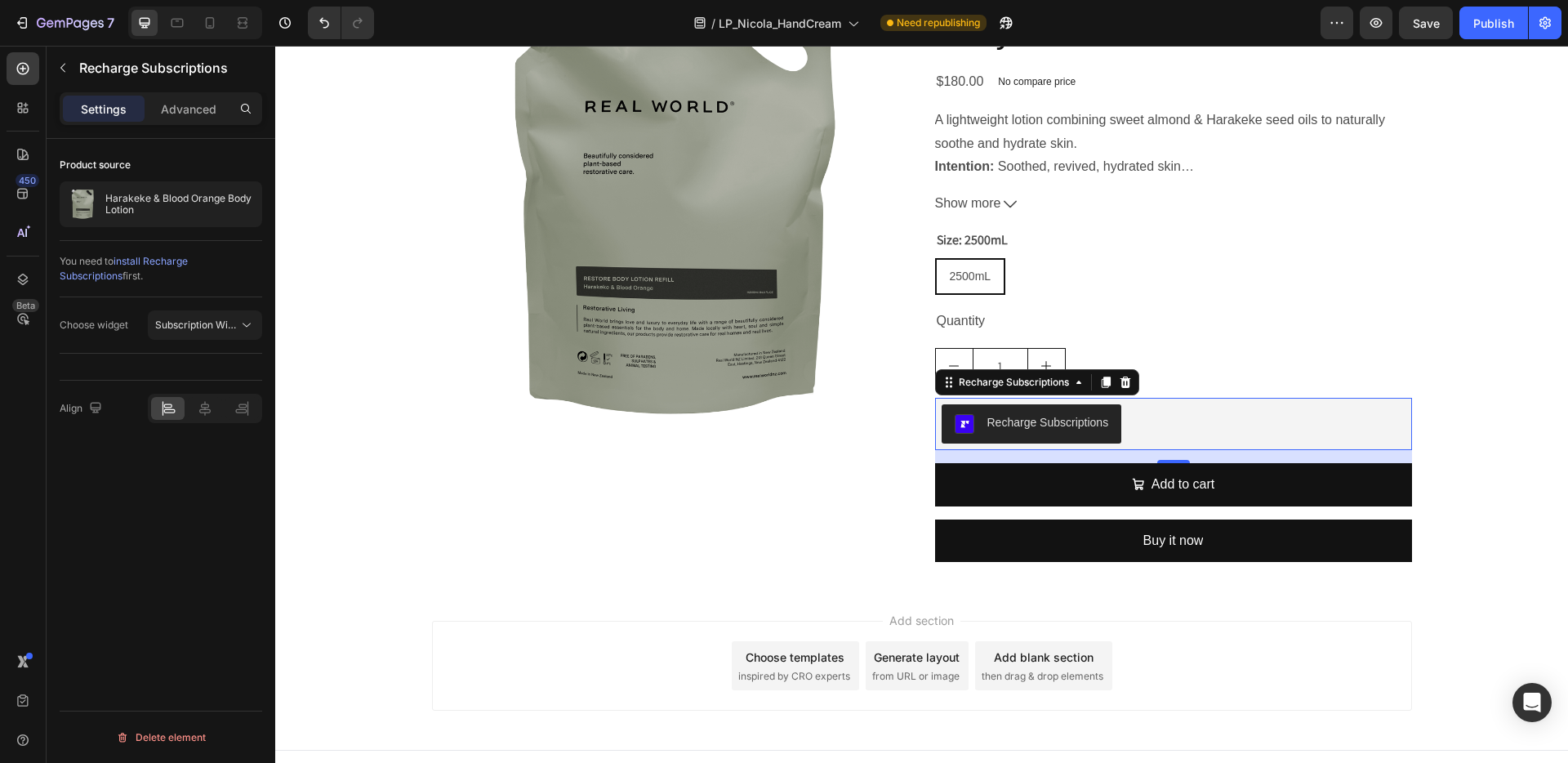
scroll to position [0, 0]
click at [24, 194] on icon at bounding box center [22, 194] width 16 height 16
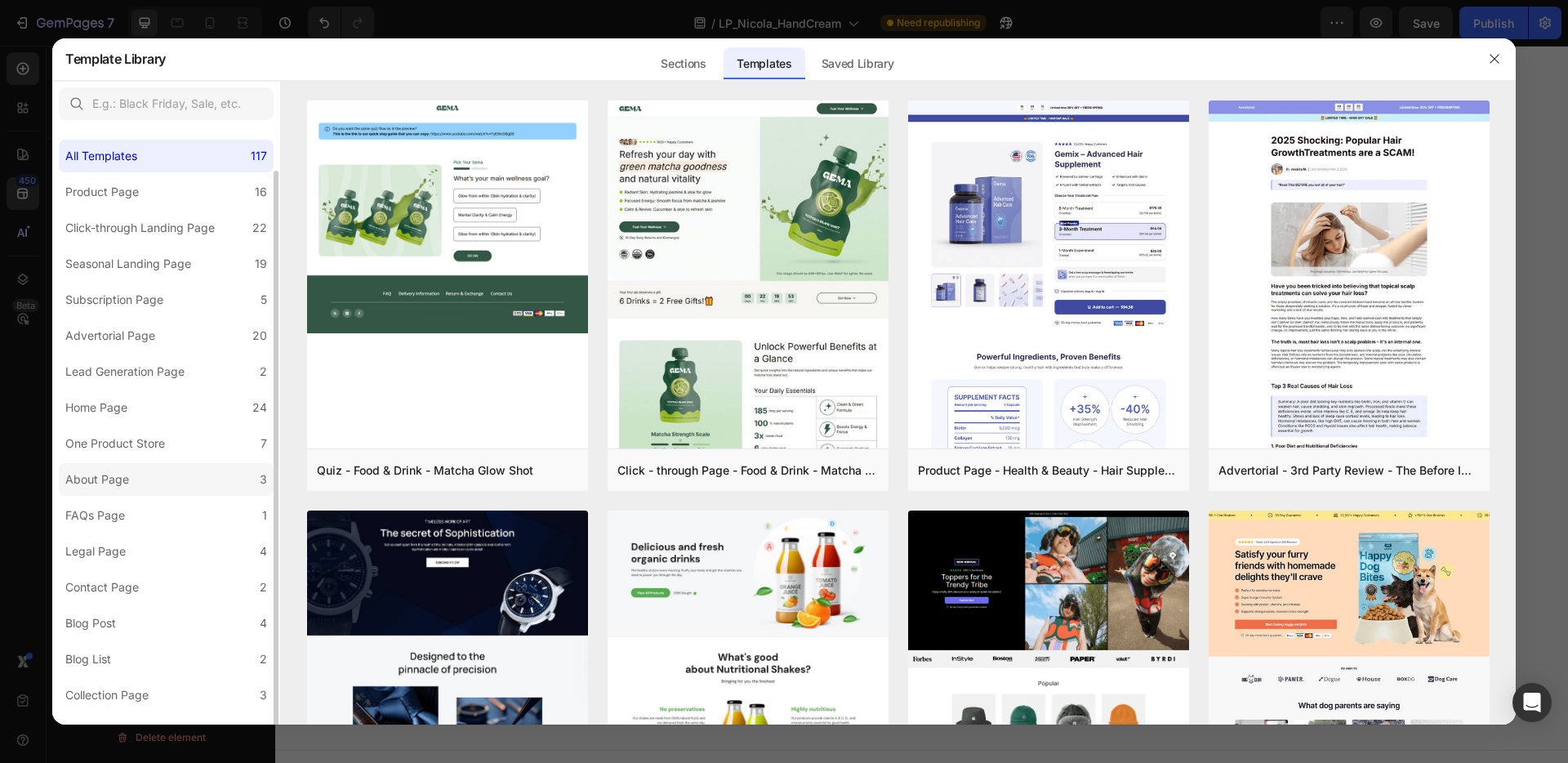
scroll to position [22, 0]
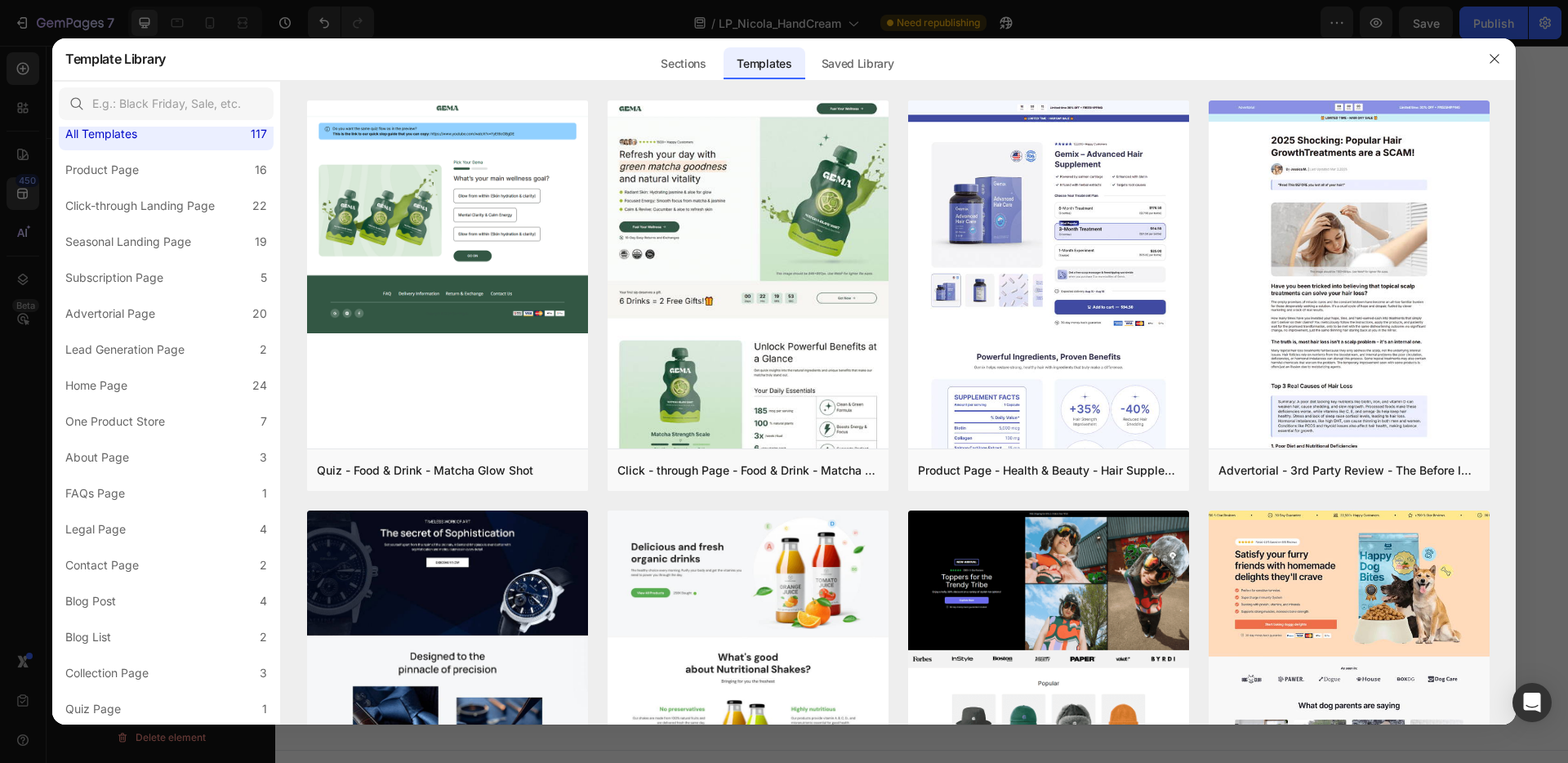
click at [224, 23] on div at bounding box center [784, 381] width 1568 height 763
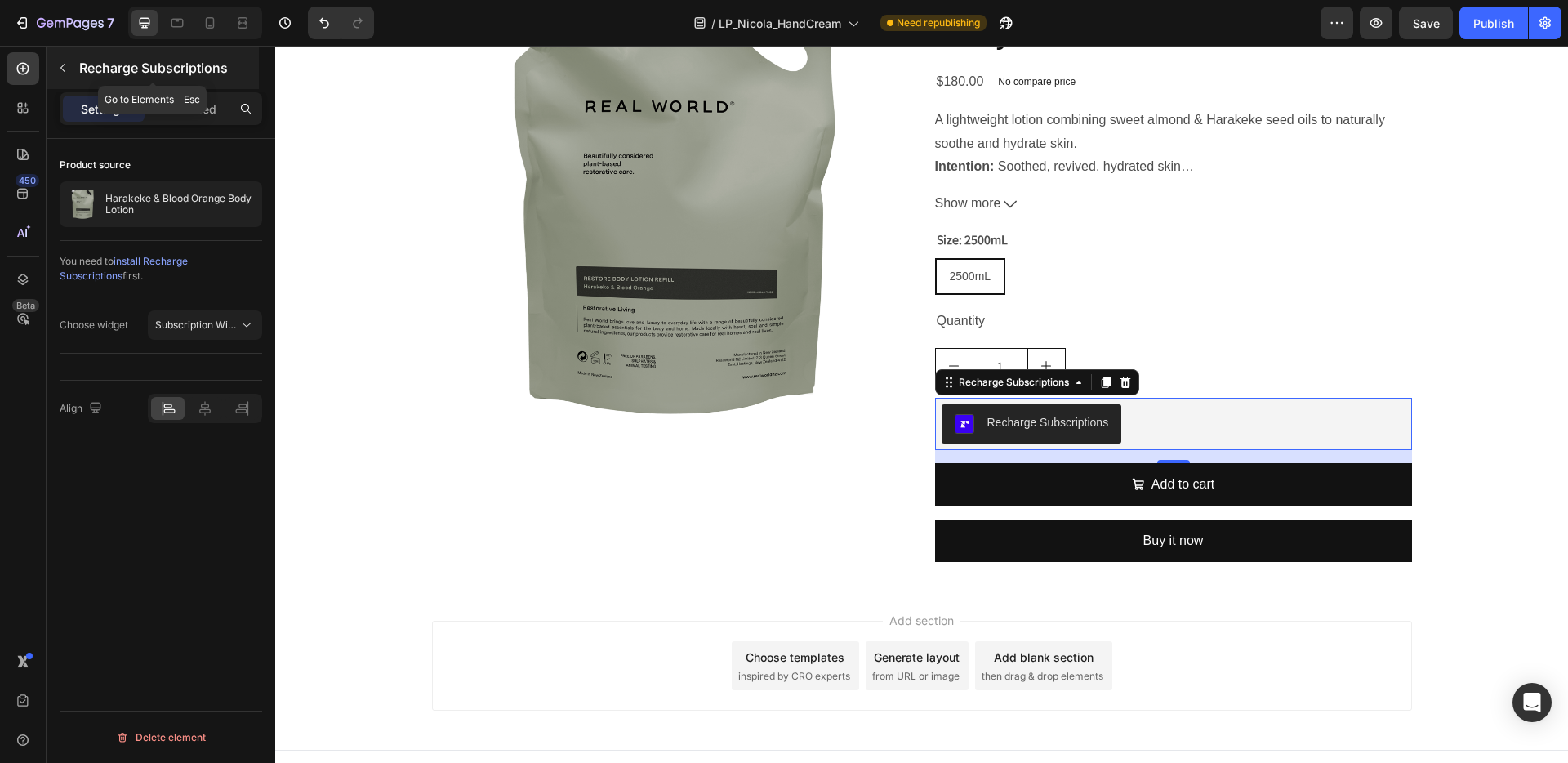
click at [64, 67] on icon "button" at bounding box center [62, 67] width 13 height 13
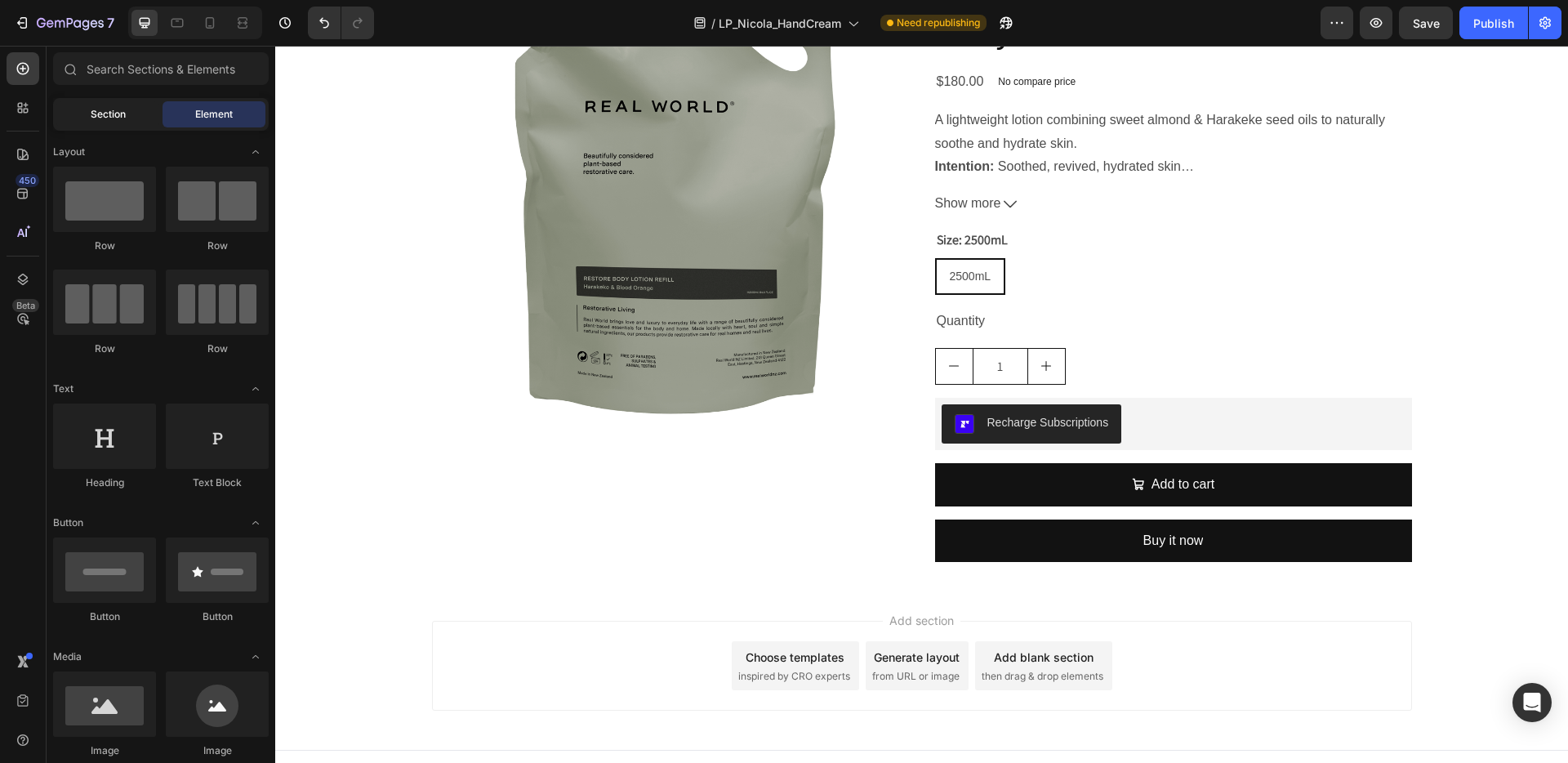
click at [105, 111] on span "Section" at bounding box center [108, 114] width 35 height 15
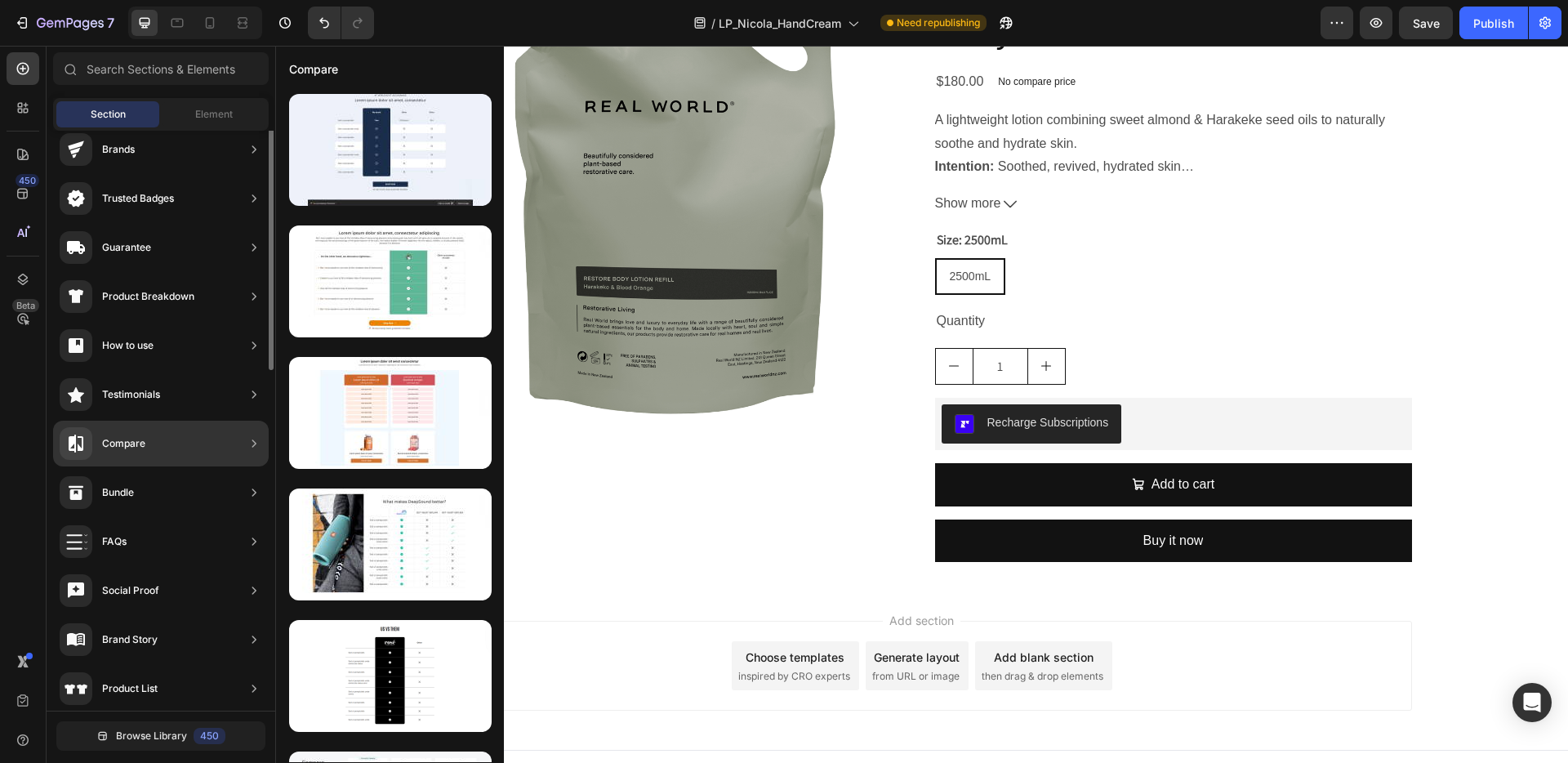
scroll to position [0, 0]
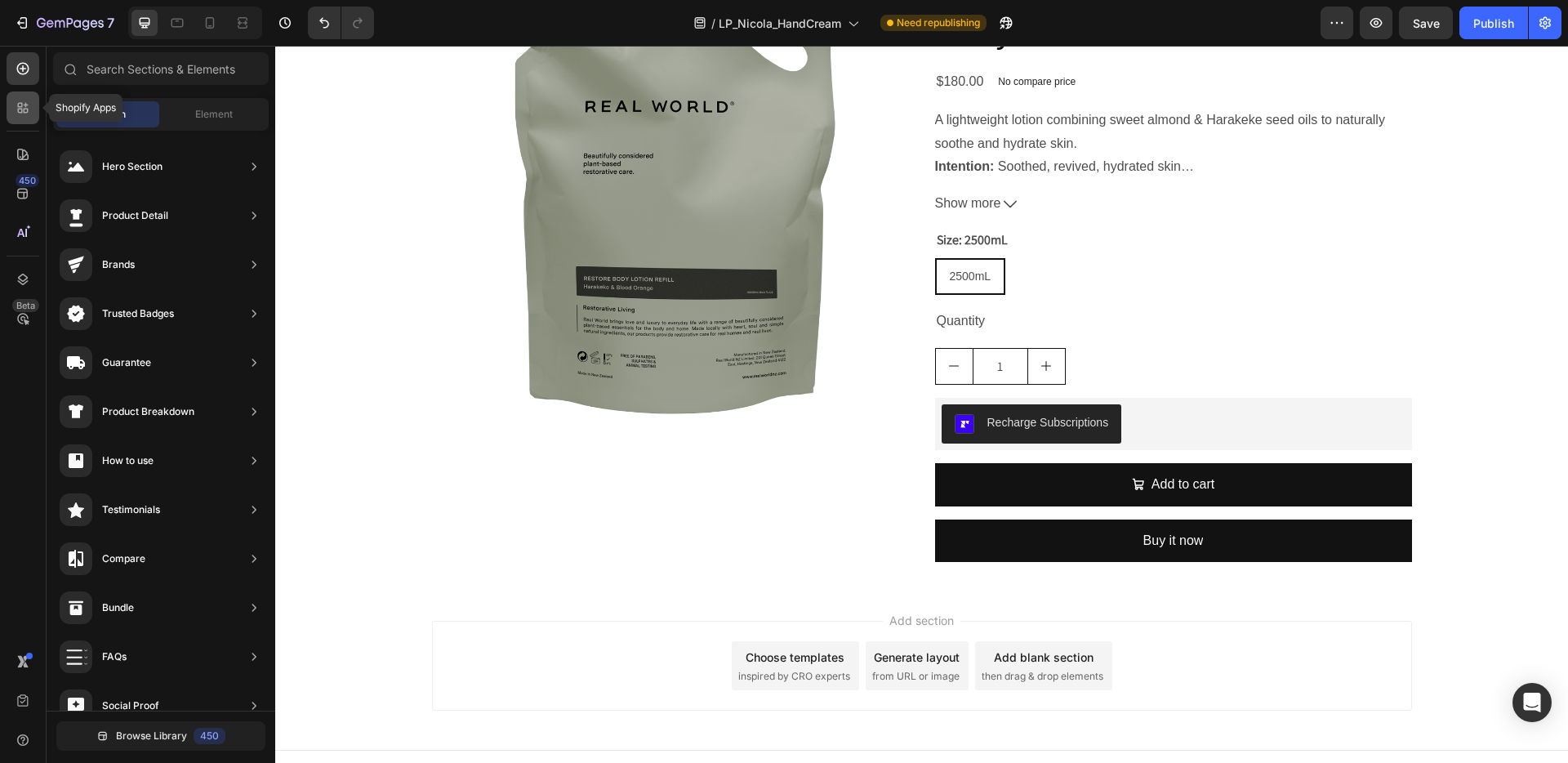
click at [13, 105] on div at bounding box center [23, 108] width 33 height 33
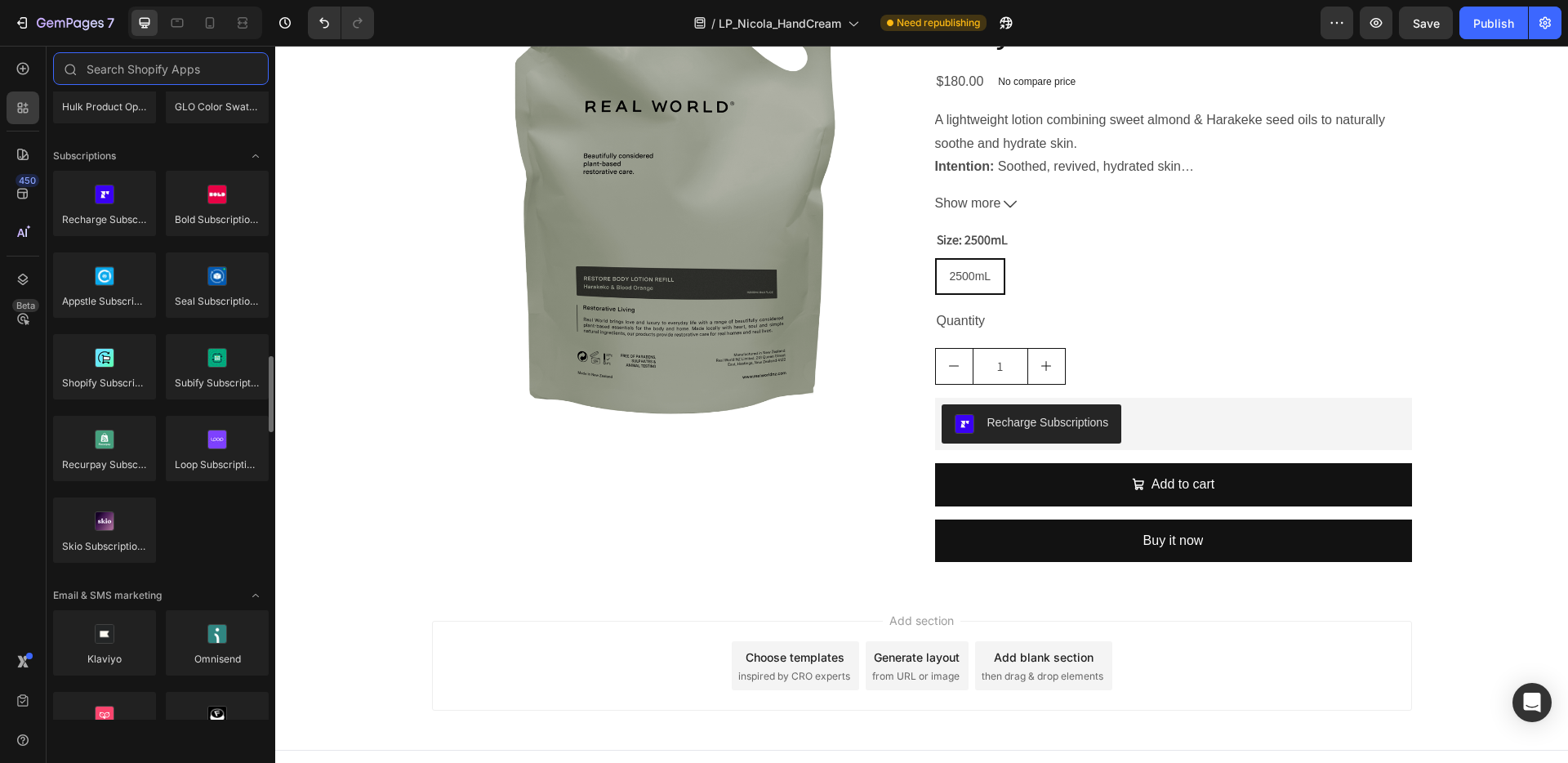
scroll to position [2127, 0]
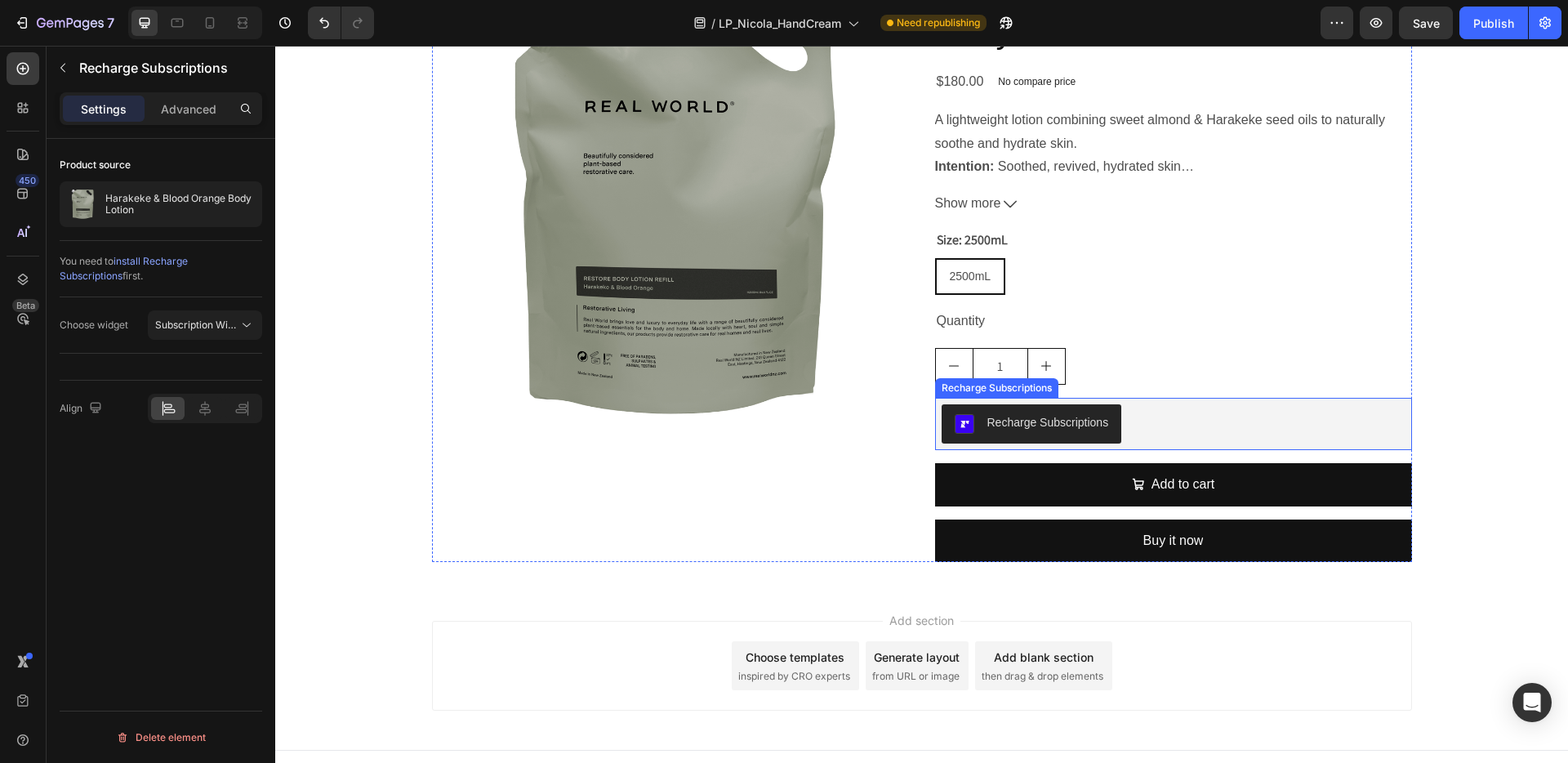
click at [1007, 418] on div "Recharge Subscriptions" at bounding box center [1048, 423] width 122 height 17
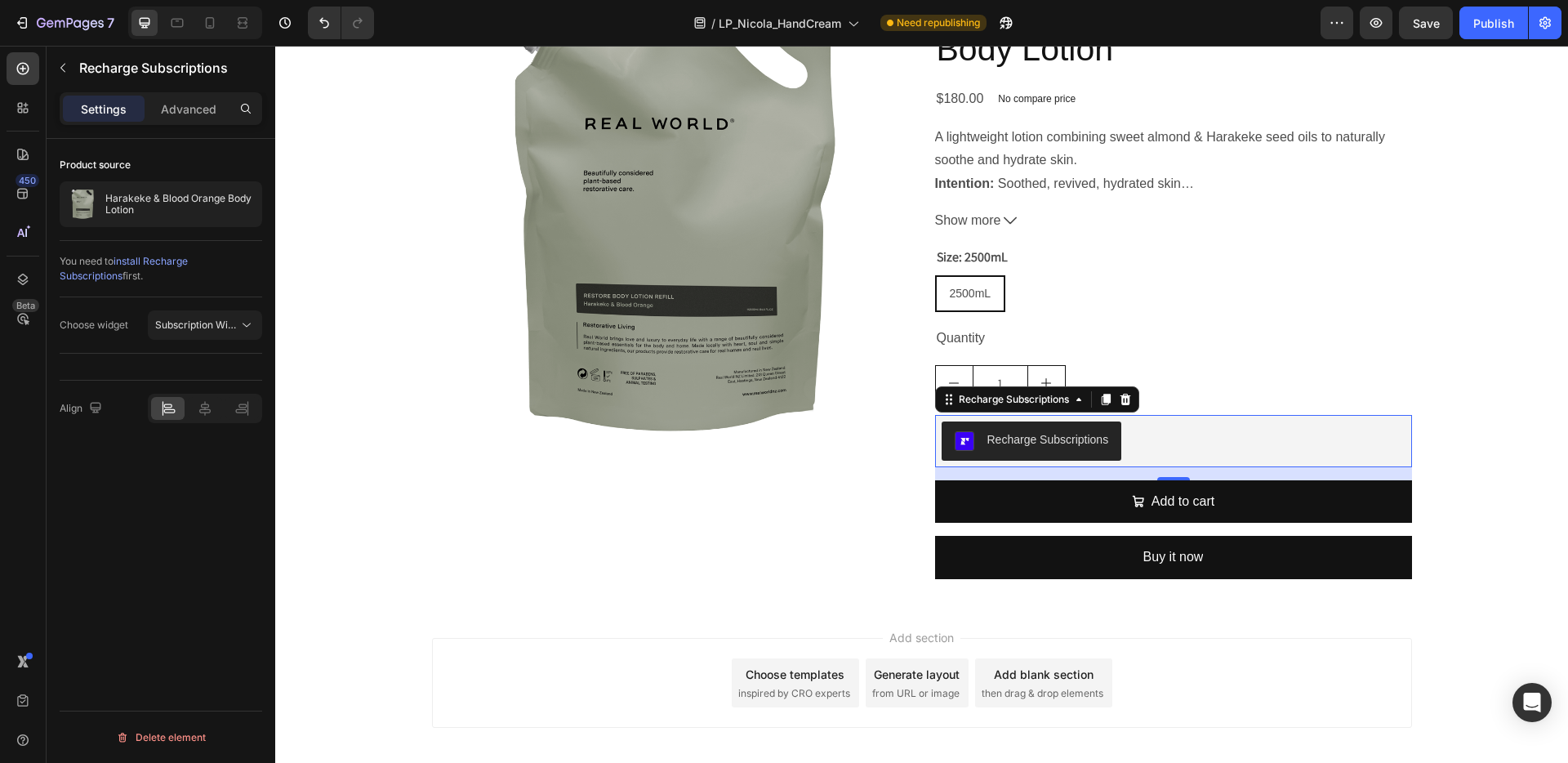
scroll to position [4588, 0]
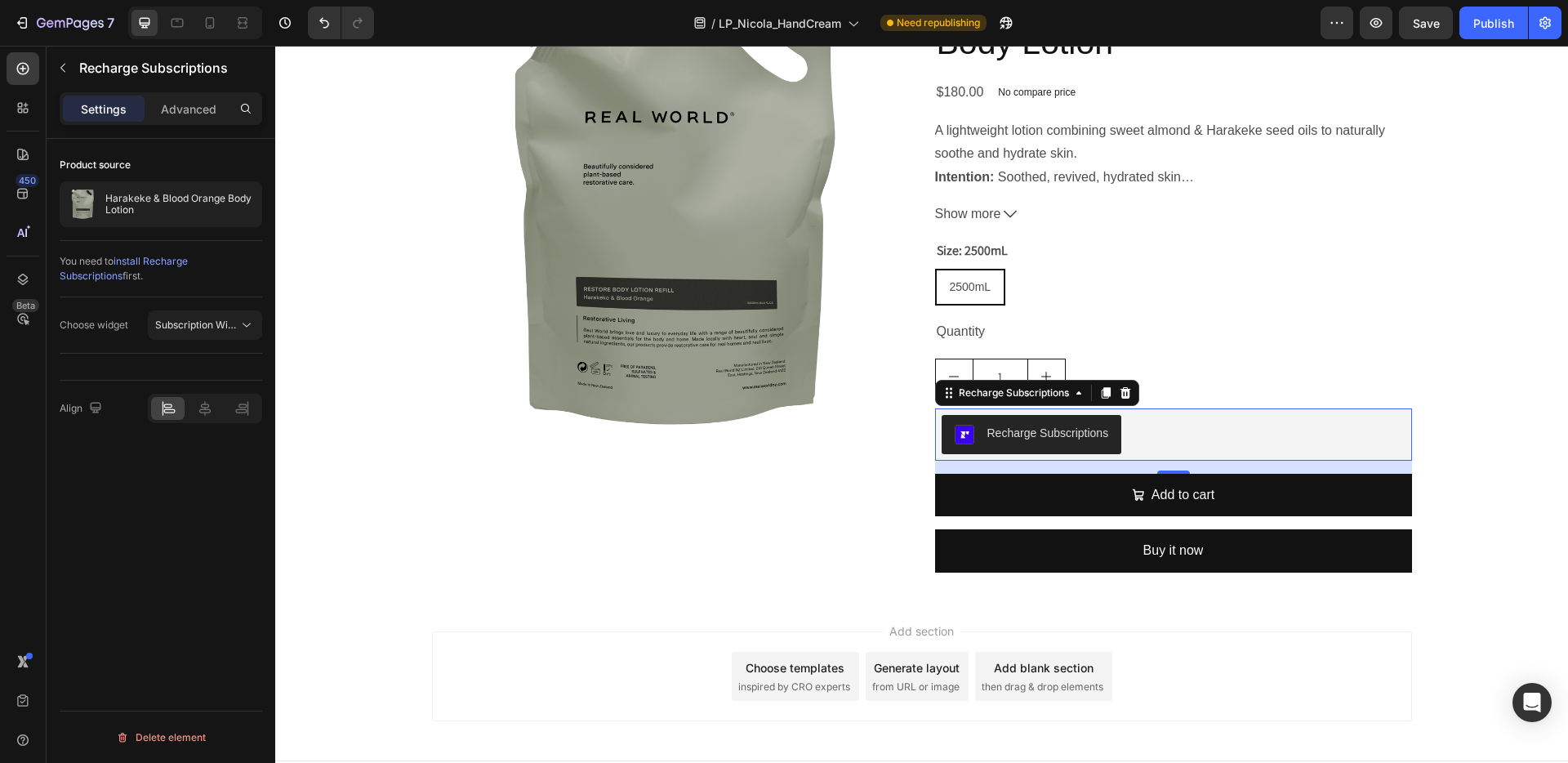
click at [1004, 442] on div "Recharge Subscriptions" at bounding box center [1048, 434] width 122 height 17
click at [64, 66] on icon "button" at bounding box center [62, 67] width 13 height 13
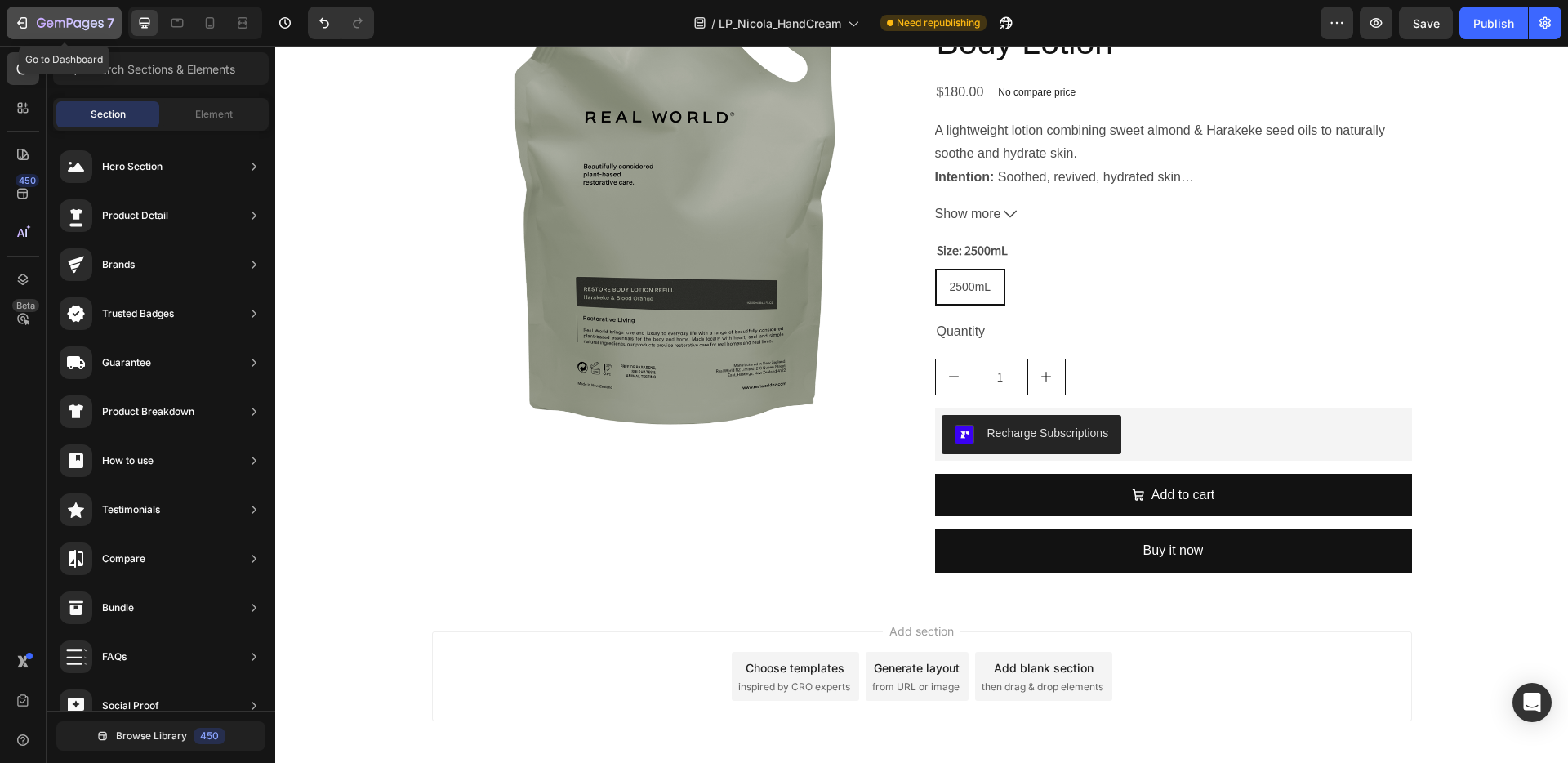
click at [22, 19] on icon "button" at bounding box center [22, 22] width 16 height 16
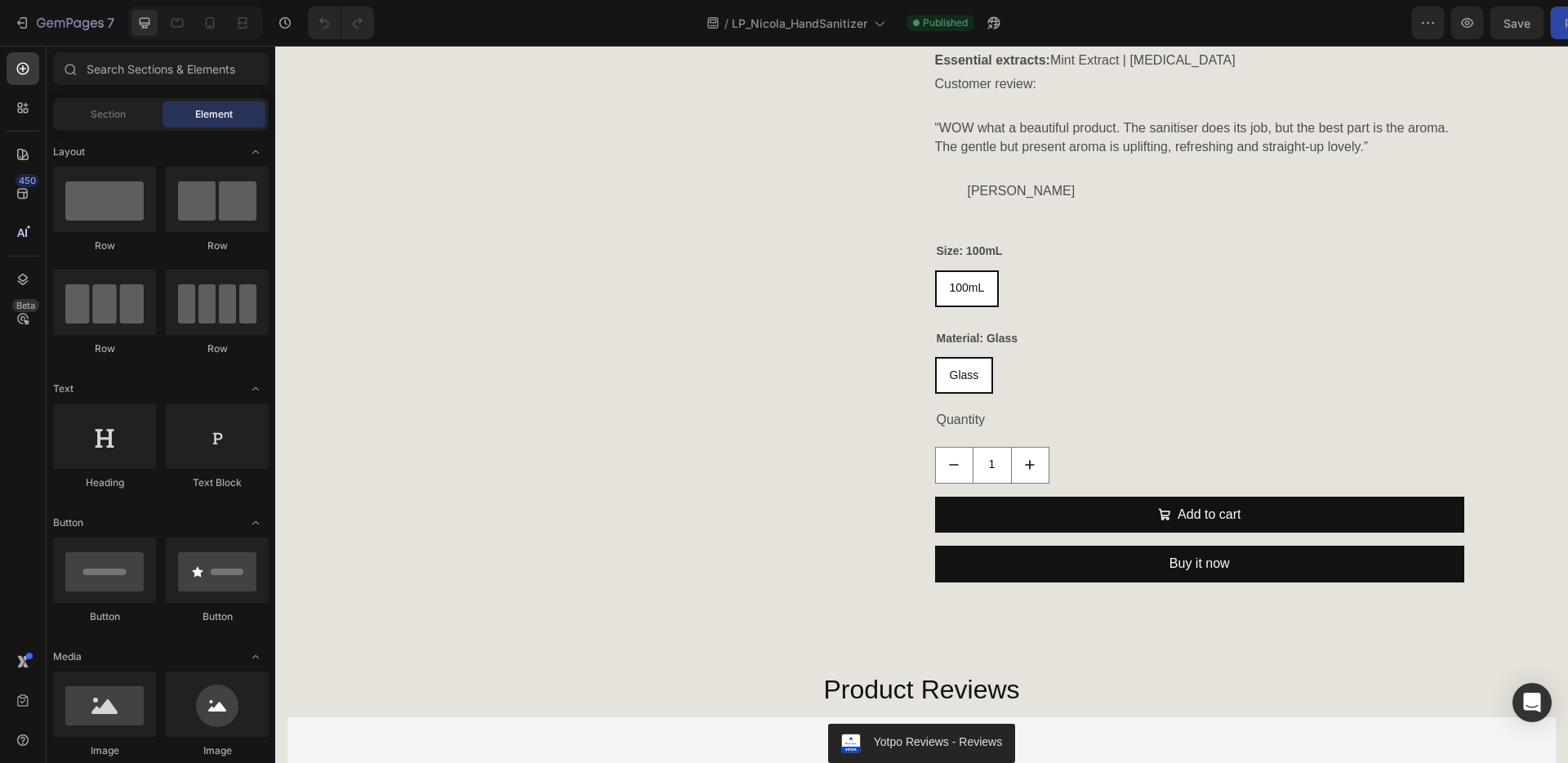
scroll to position [734, 0]
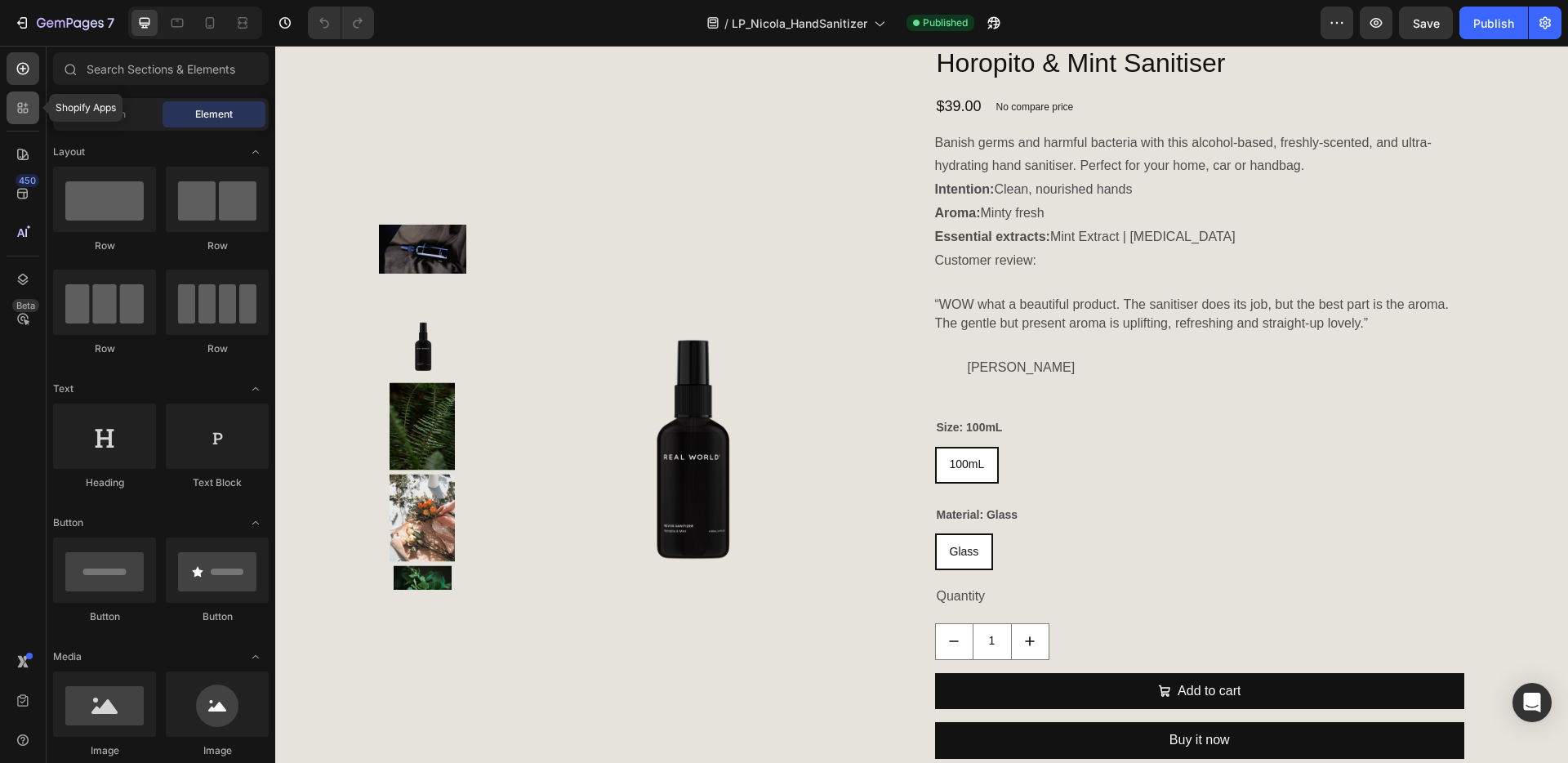
click at [24, 112] on icon at bounding box center [26, 111] width 5 height 5
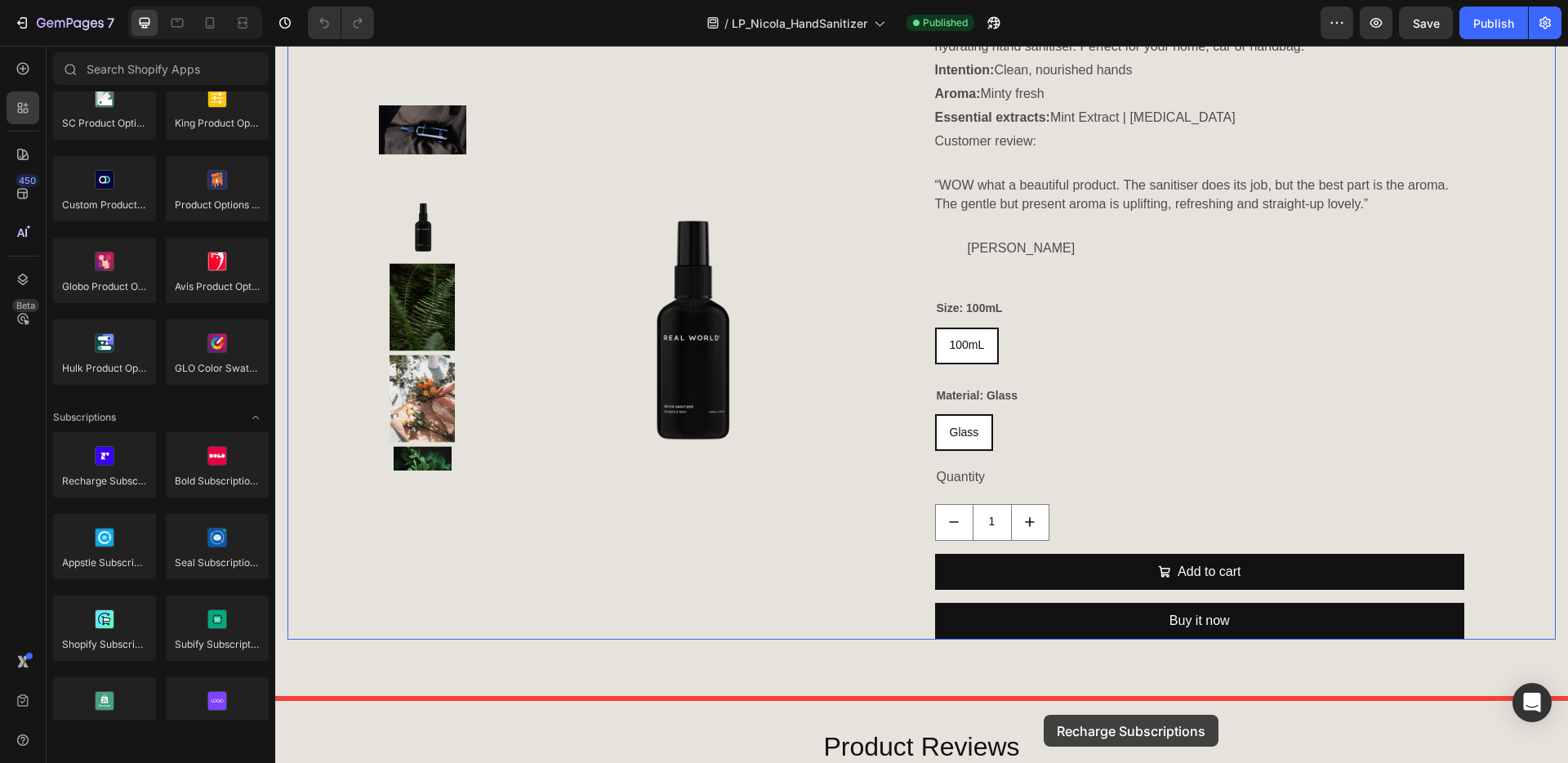
scroll to position [856, 0]
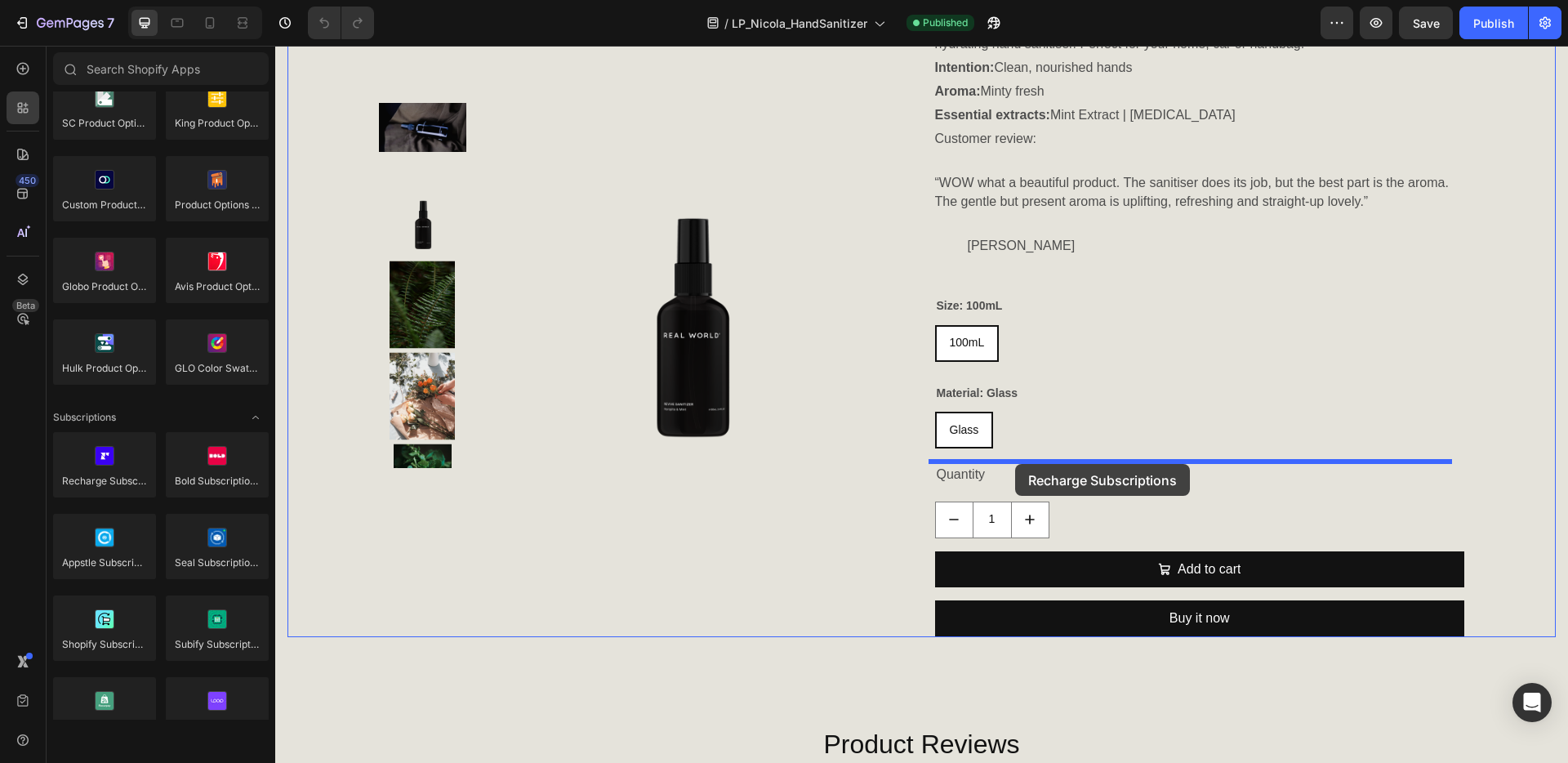
drag, startPoint x: 374, startPoint y: 496, endPoint x: 1015, endPoint y: 464, distance: 641.8
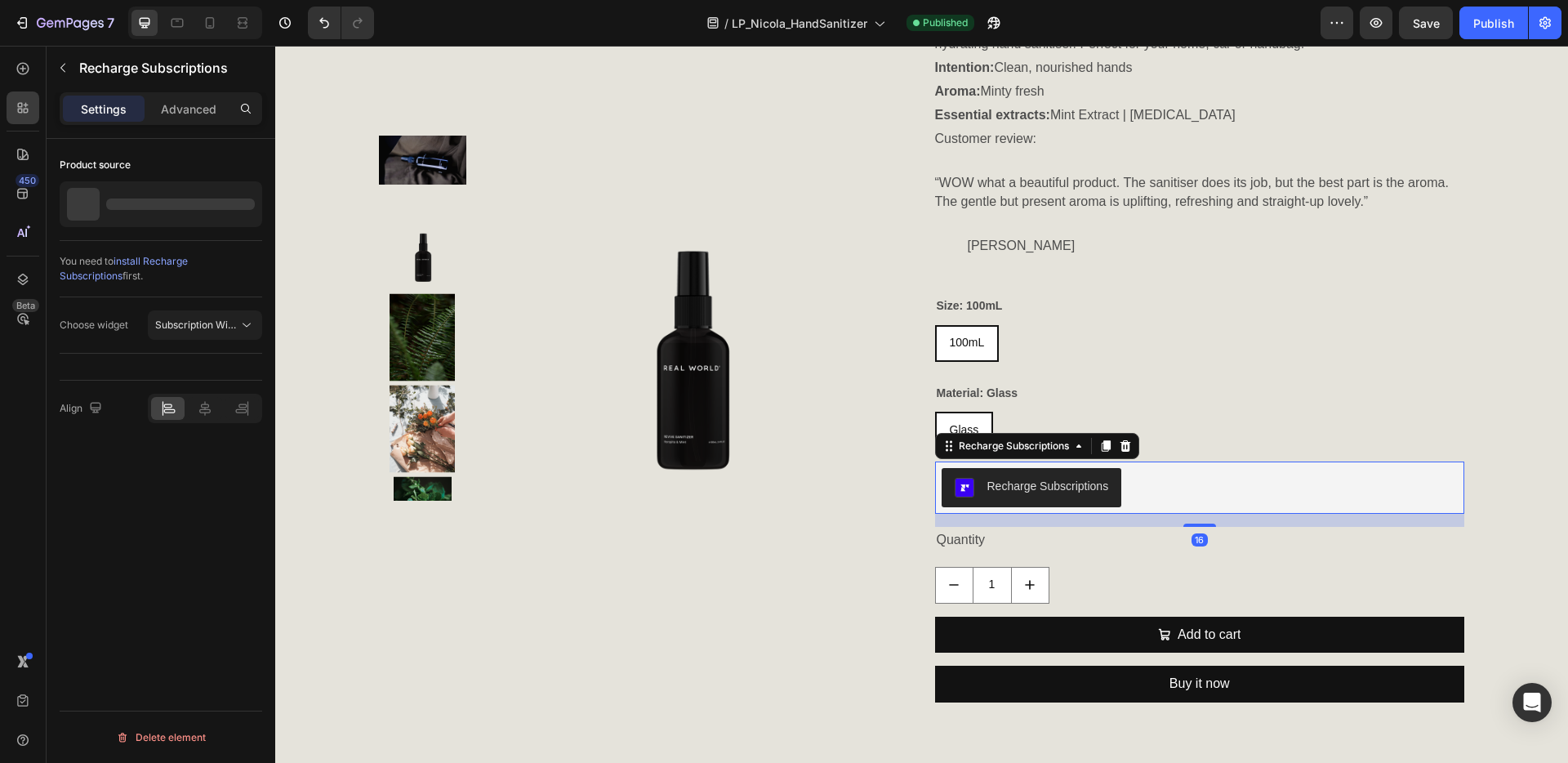
scroll to position [889, 0]
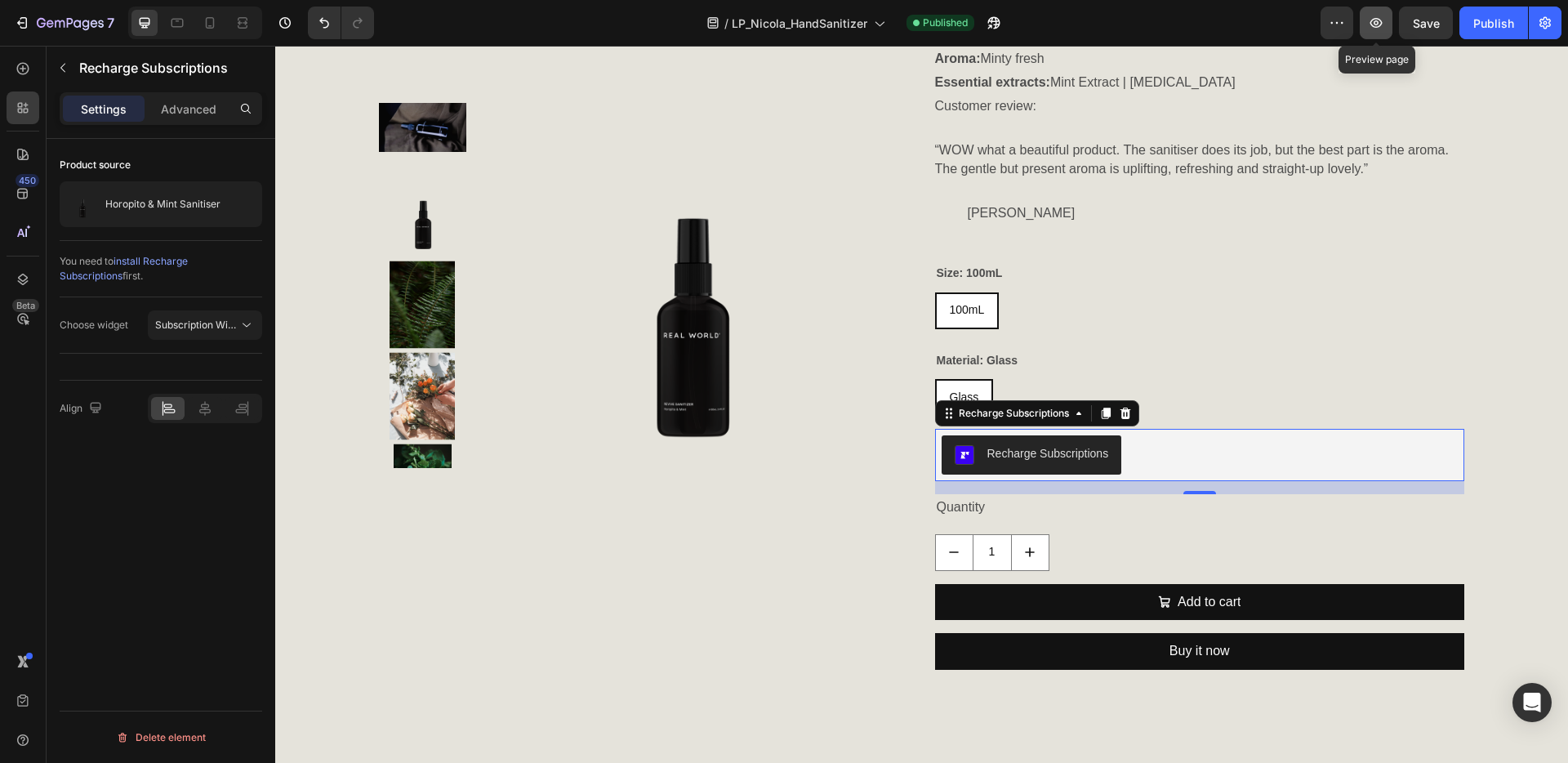
click at [1373, 22] on icon "button" at bounding box center [1376, 22] width 16 height 16
click at [1123, 412] on icon at bounding box center [1125, 413] width 10 height 11
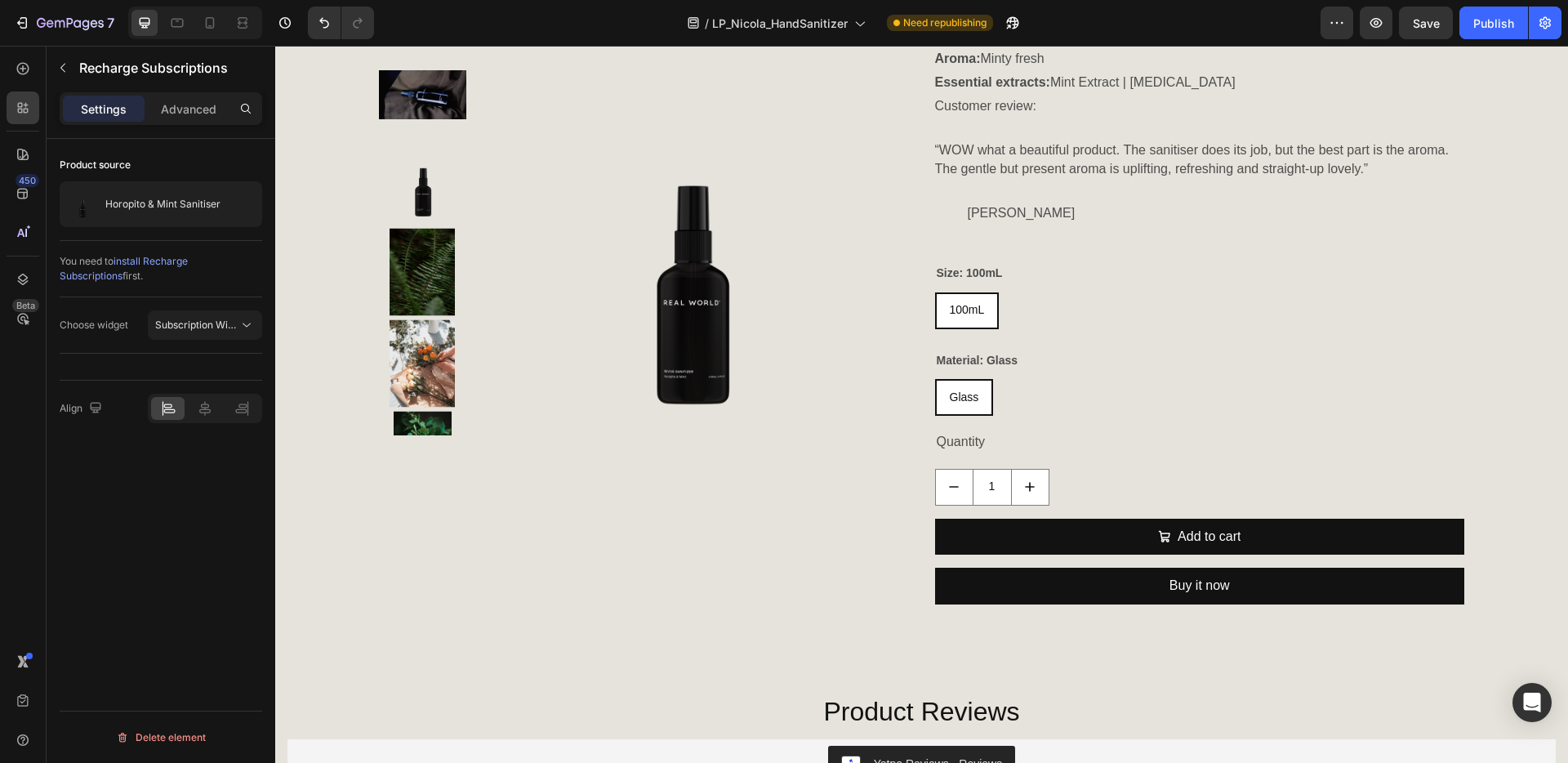
scroll to position [856, 0]
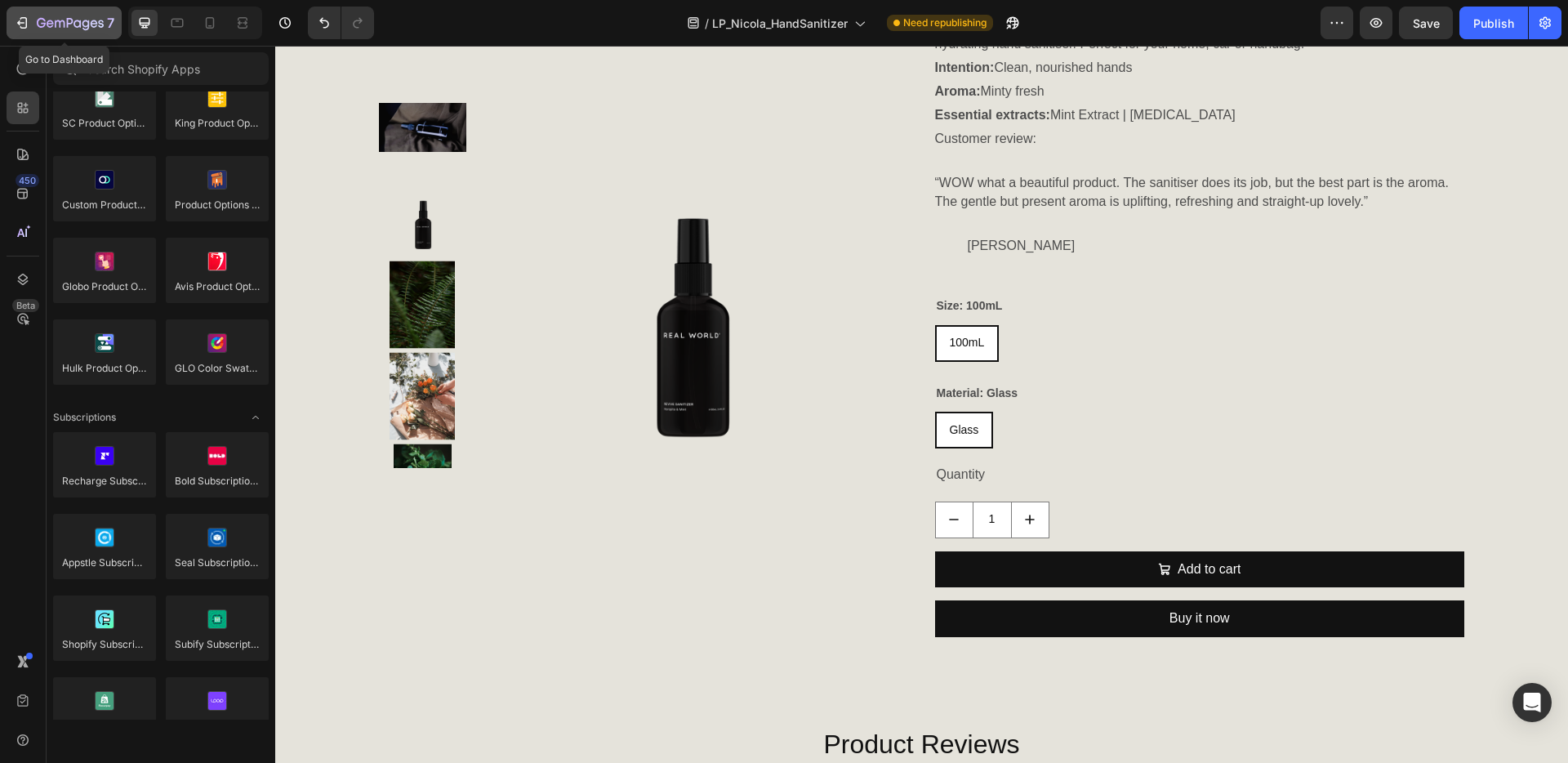
click at [54, 22] on icon "button" at bounding box center [59, 24] width 10 height 8
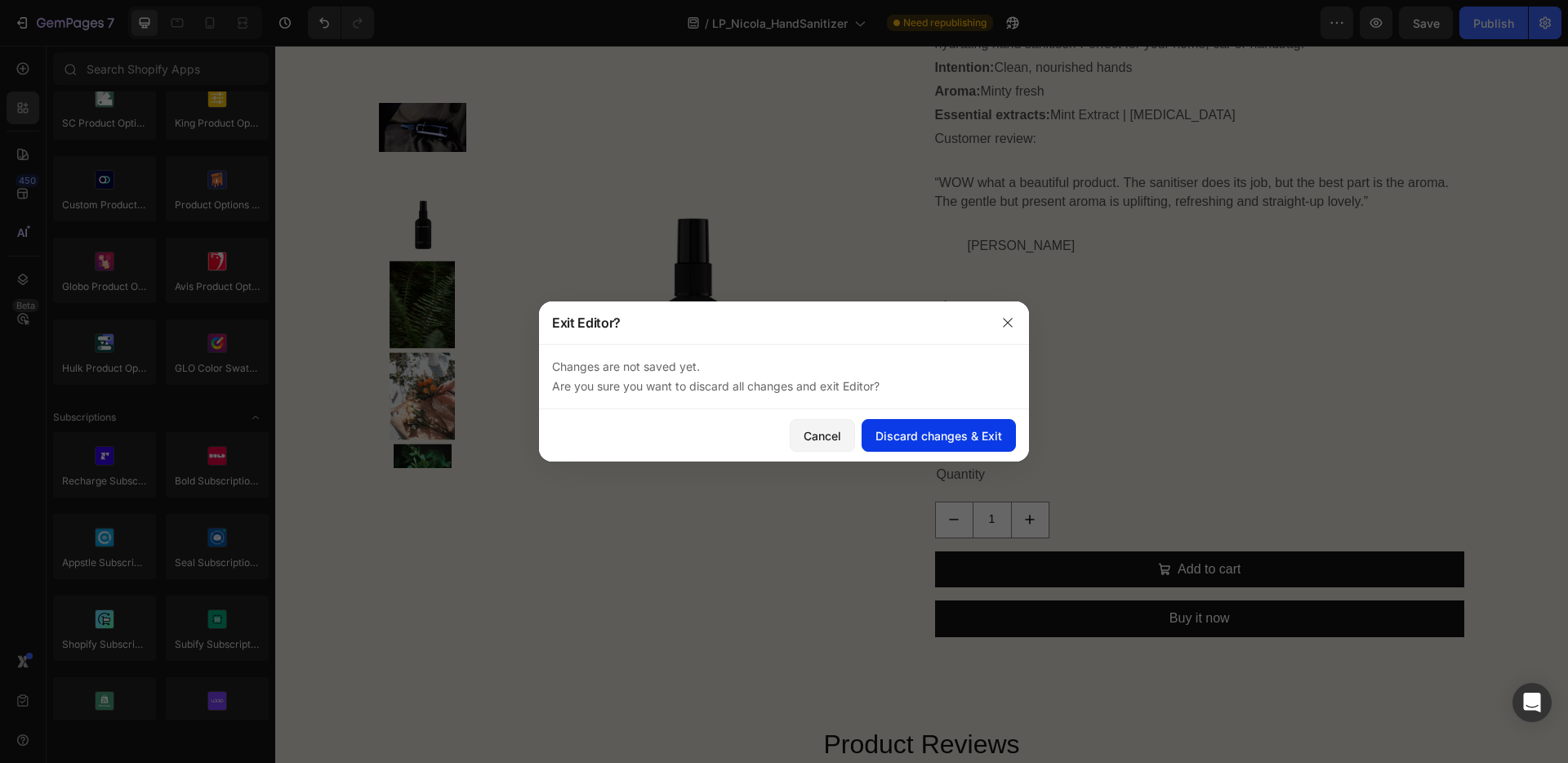
click at [948, 440] on div "Discard changes & Exit" at bounding box center [938, 436] width 127 height 17
